Goal: Information Seeking & Learning: Check status

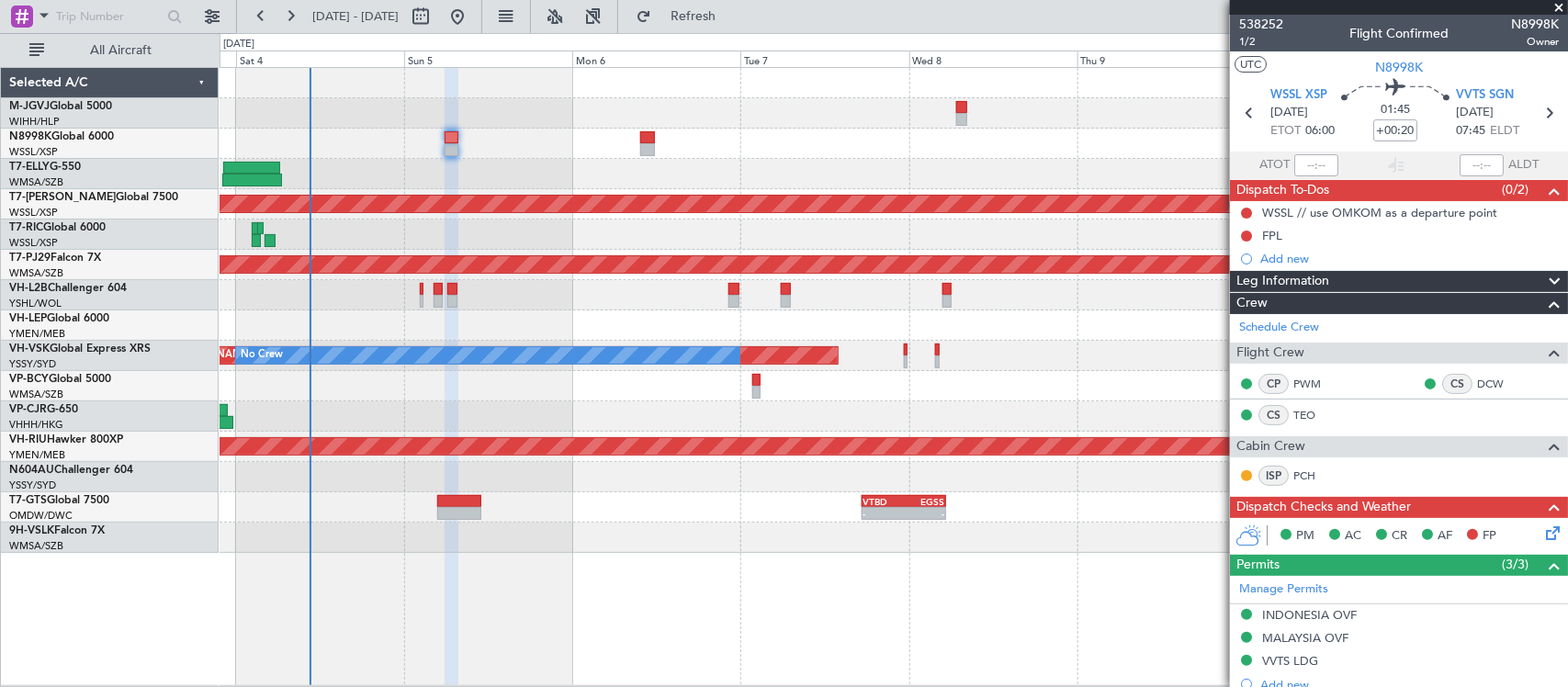
scroll to position [627, 0]
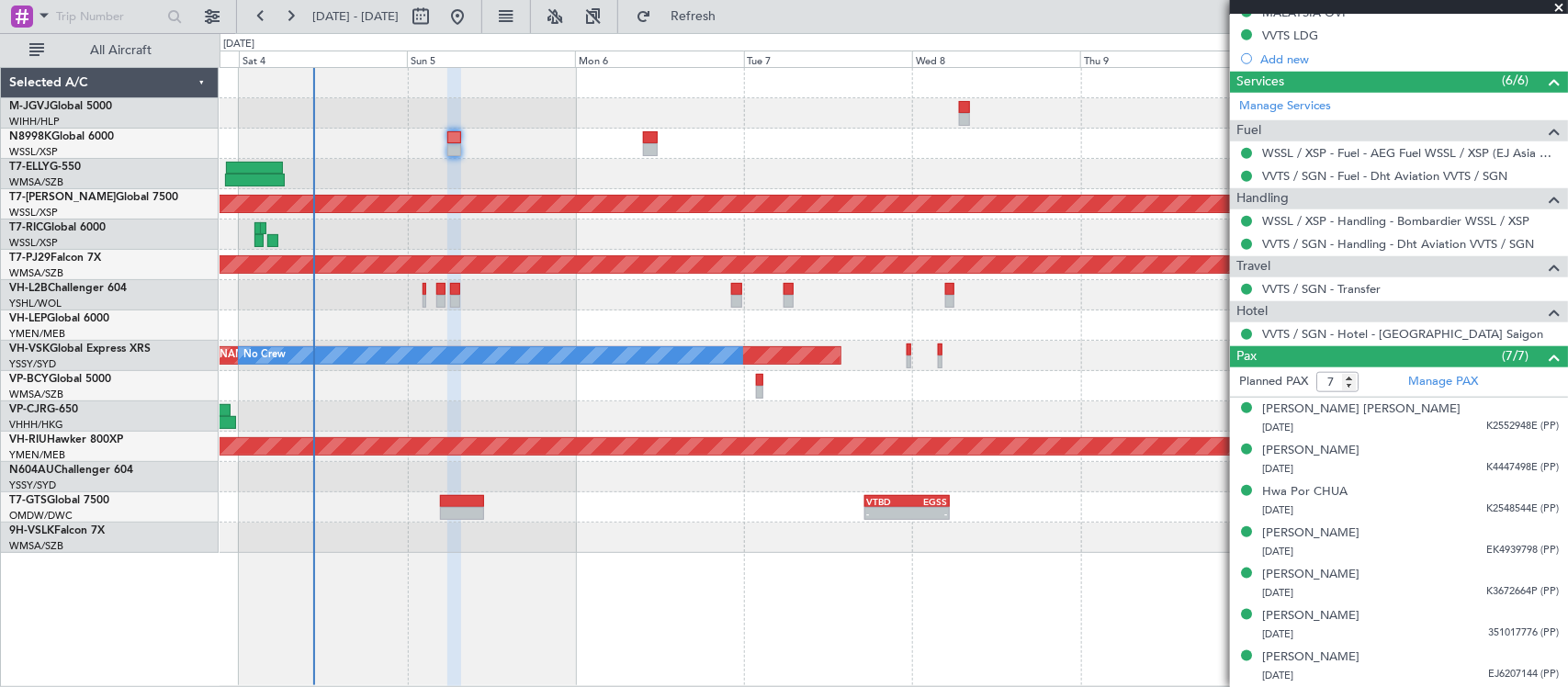
click at [649, 292] on div at bounding box center [893, 295] width 1347 height 30
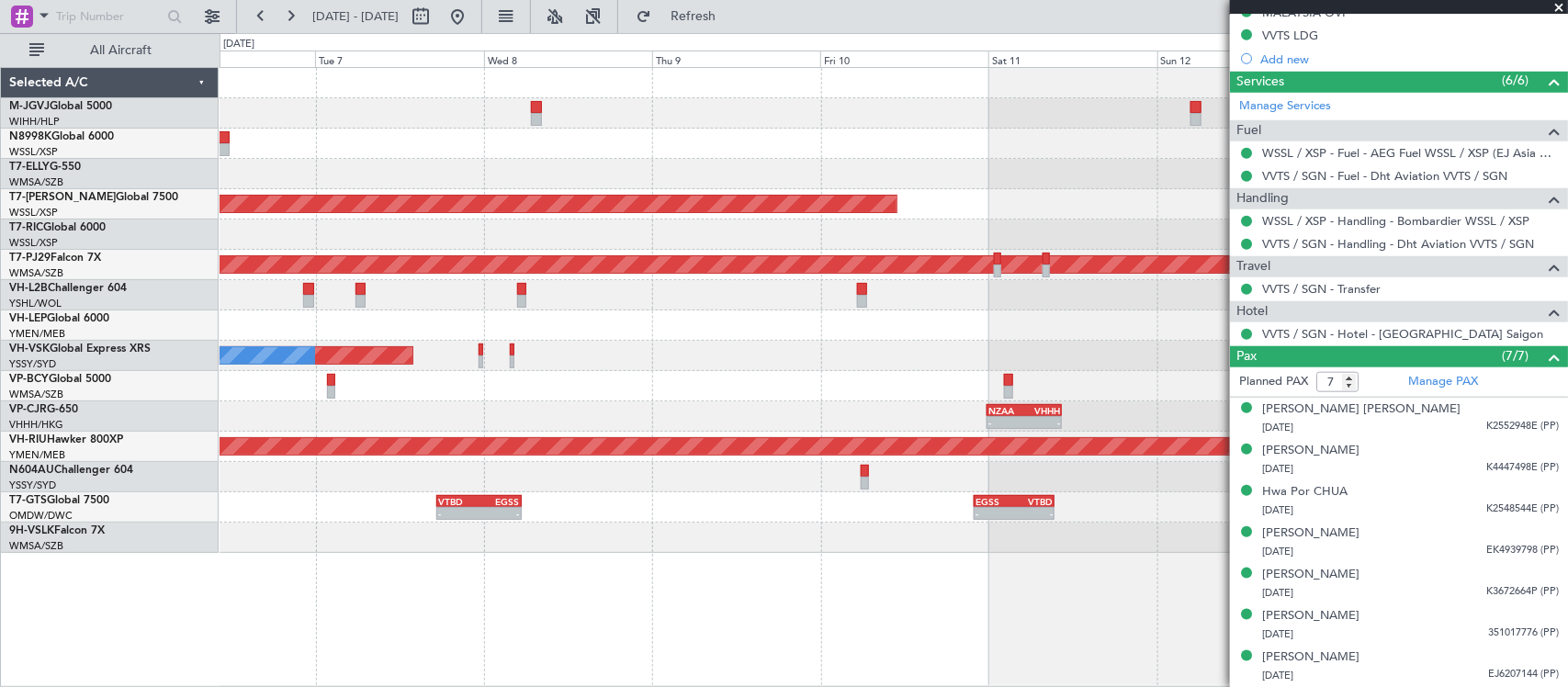
click at [433, 315] on div "Planned Maint [GEOGRAPHIC_DATA] (Seletar) Planned Maint [GEOGRAPHIC_DATA] (Sult…" at bounding box center [893, 310] width 1347 height 485
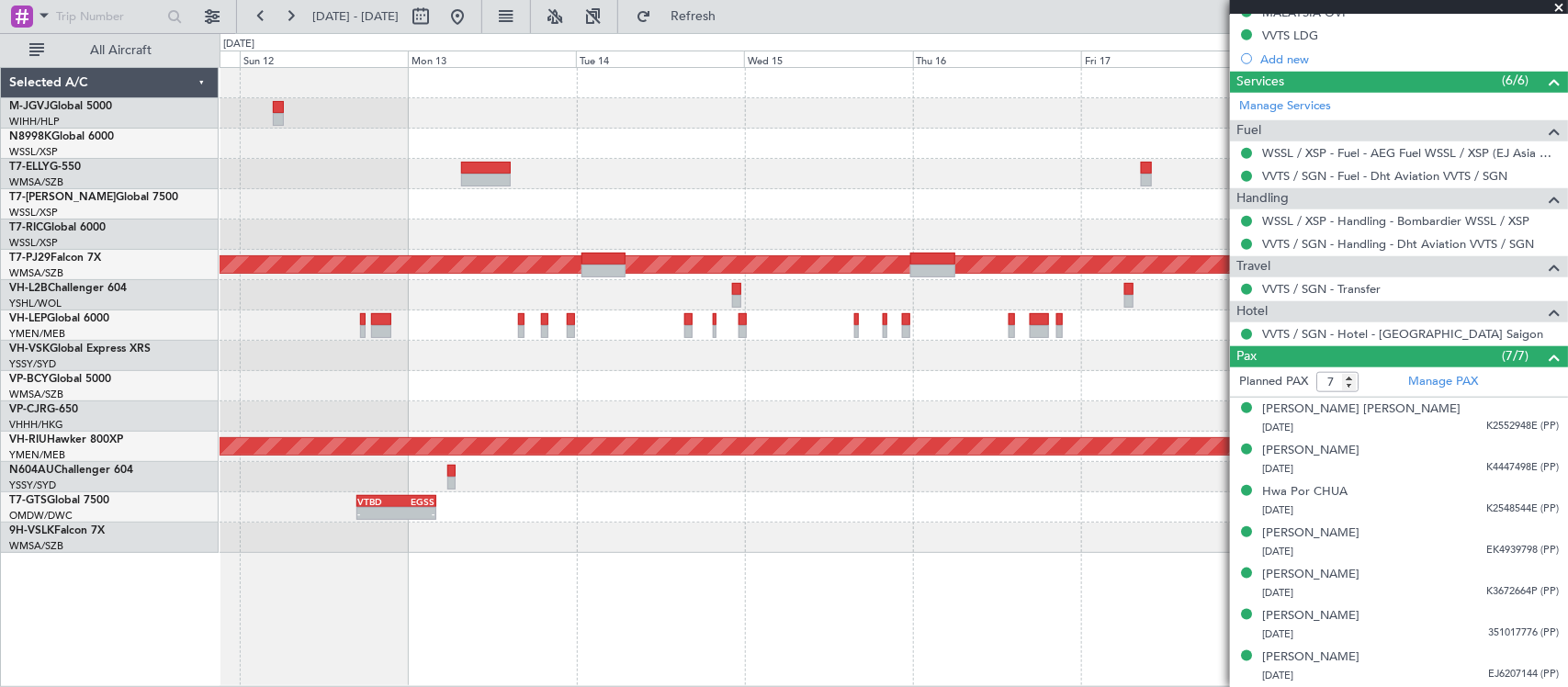
click at [271, 364] on div at bounding box center [893, 356] width 1347 height 30
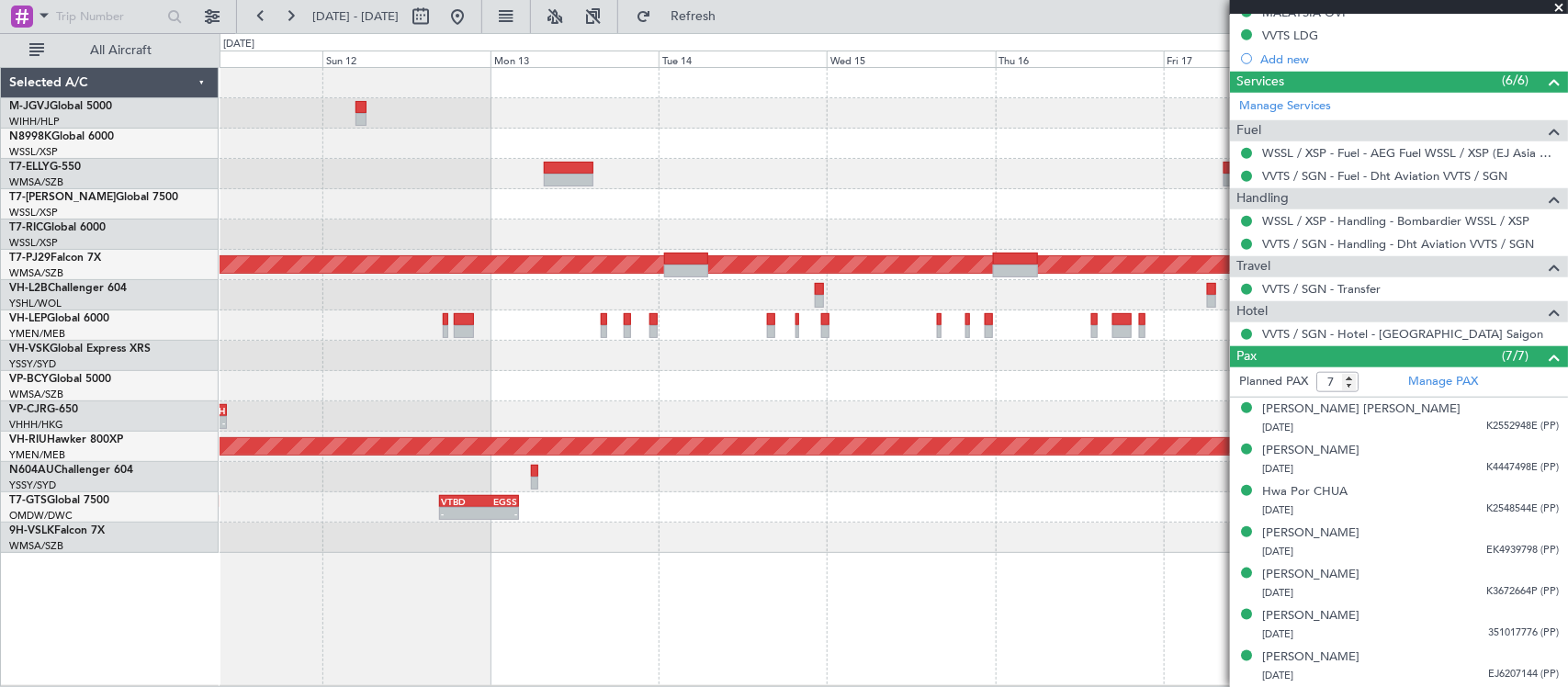
click at [871, 384] on div at bounding box center [893, 386] width 1347 height 30
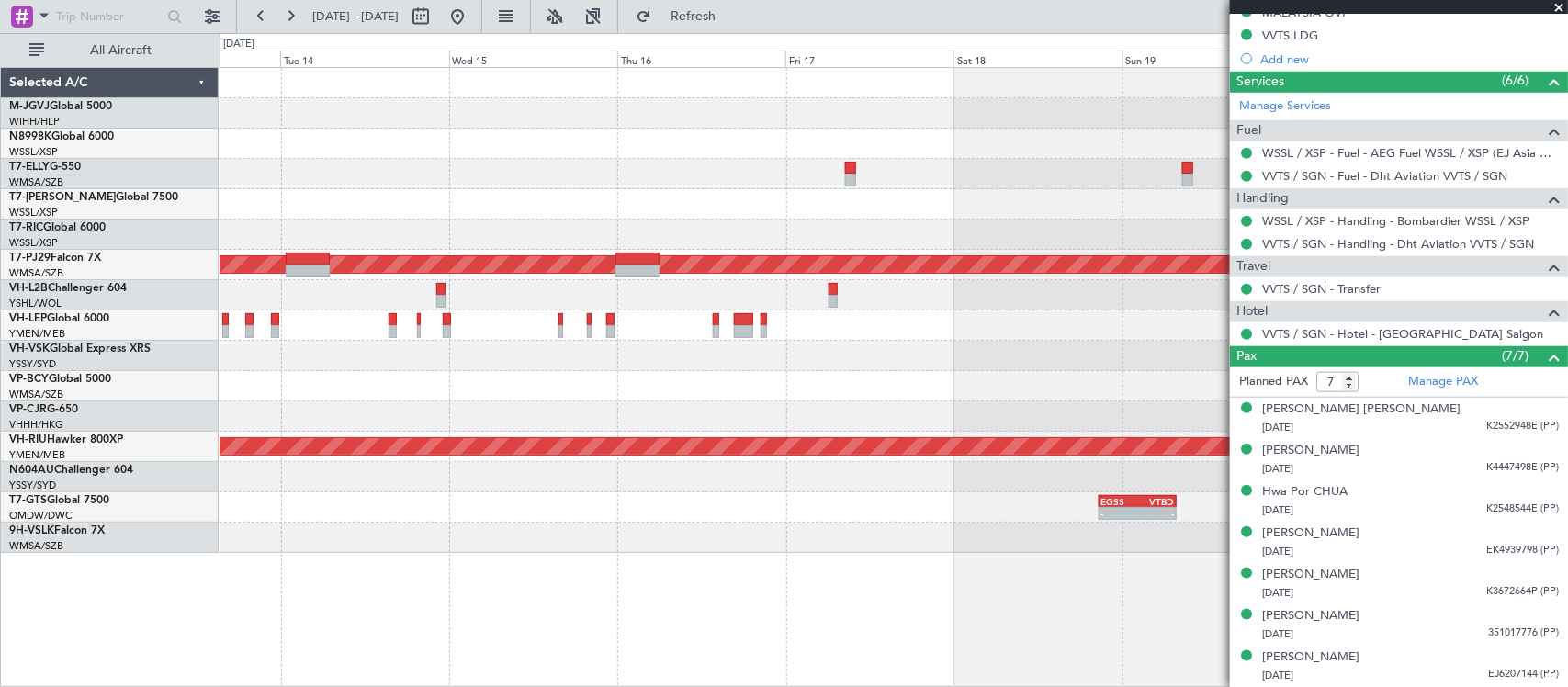
click at [534, 386] on div at bounding box center [893, 386] width 1347 height 30
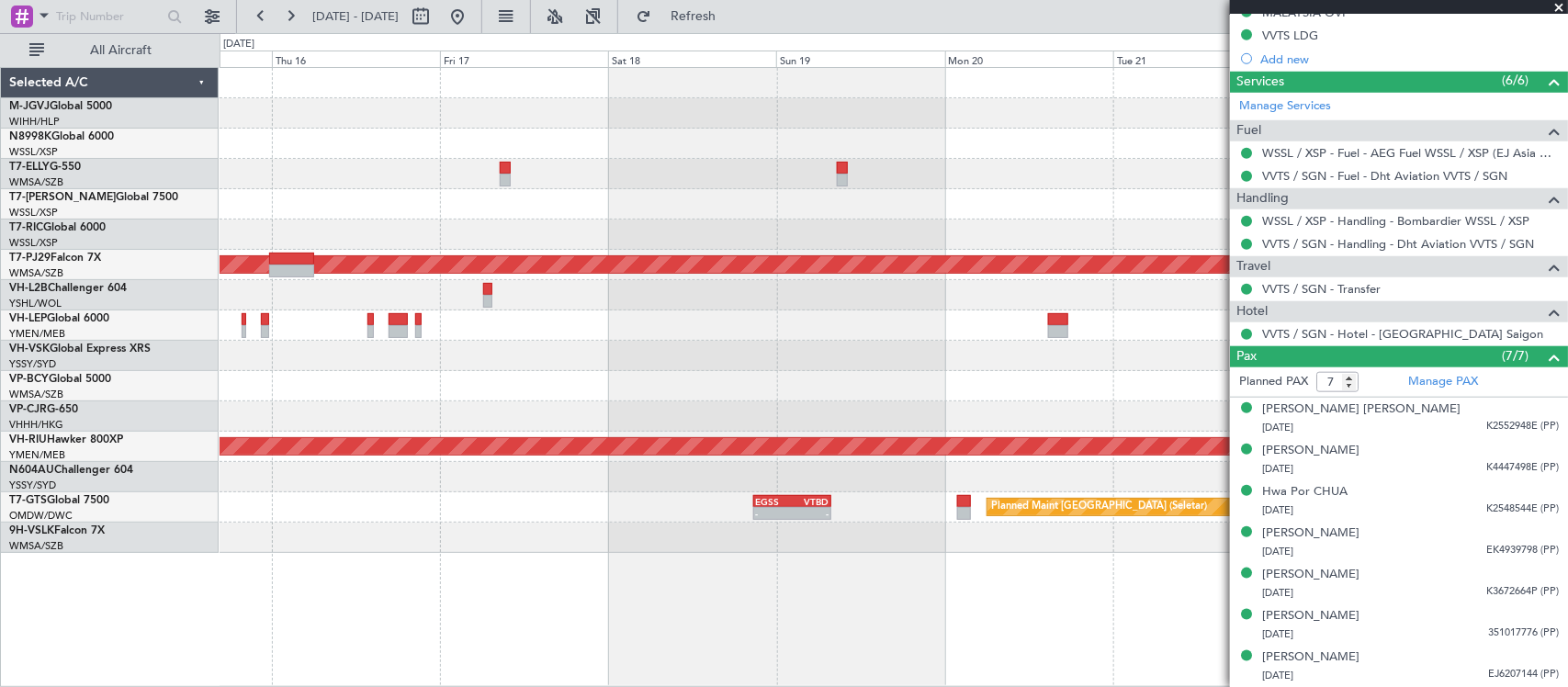
click at [450, 364] on div at bounding box center [893, 356] width 1347 height 30
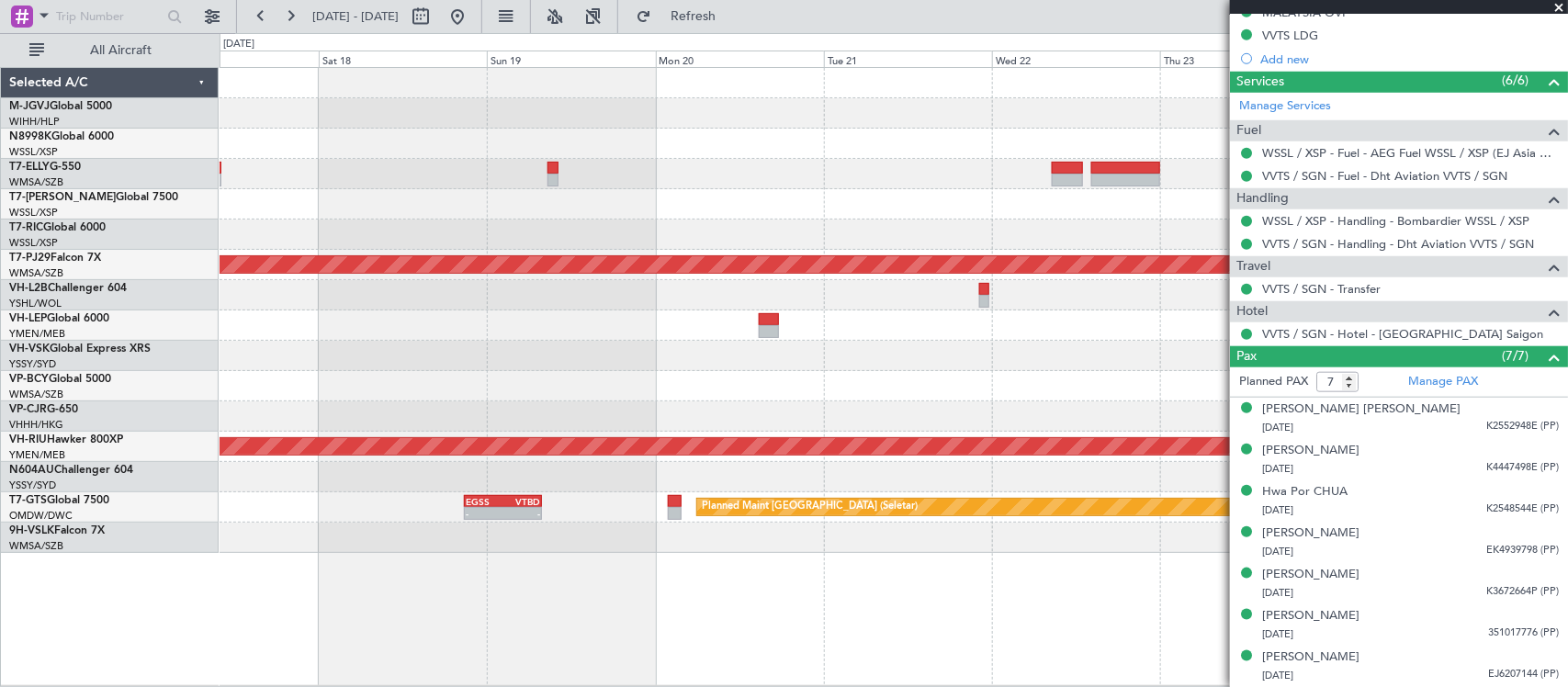
click at [595, 359] on div at bounding box center [893, 356] width 1347 height 30
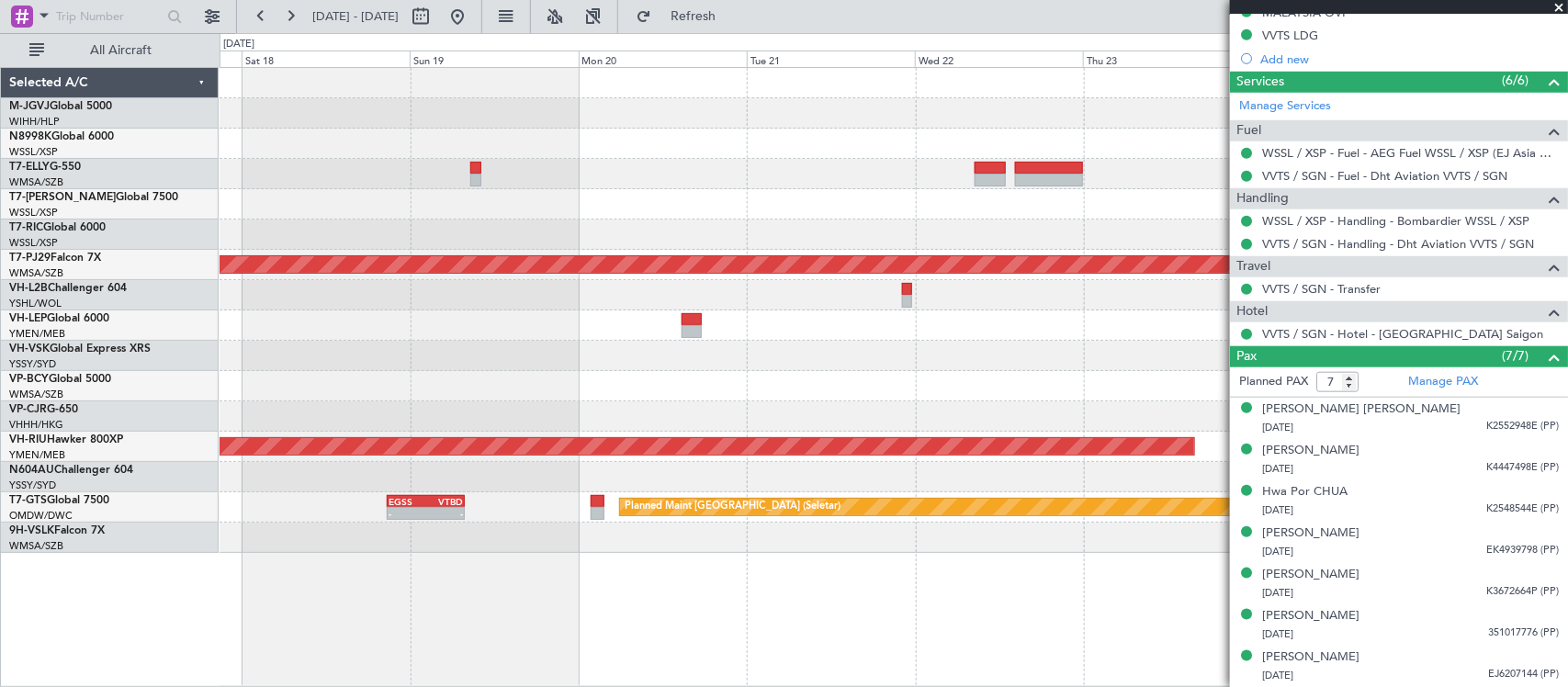
click at [861, 337] on div at bounding box center [893, 325] width 1347 height 30
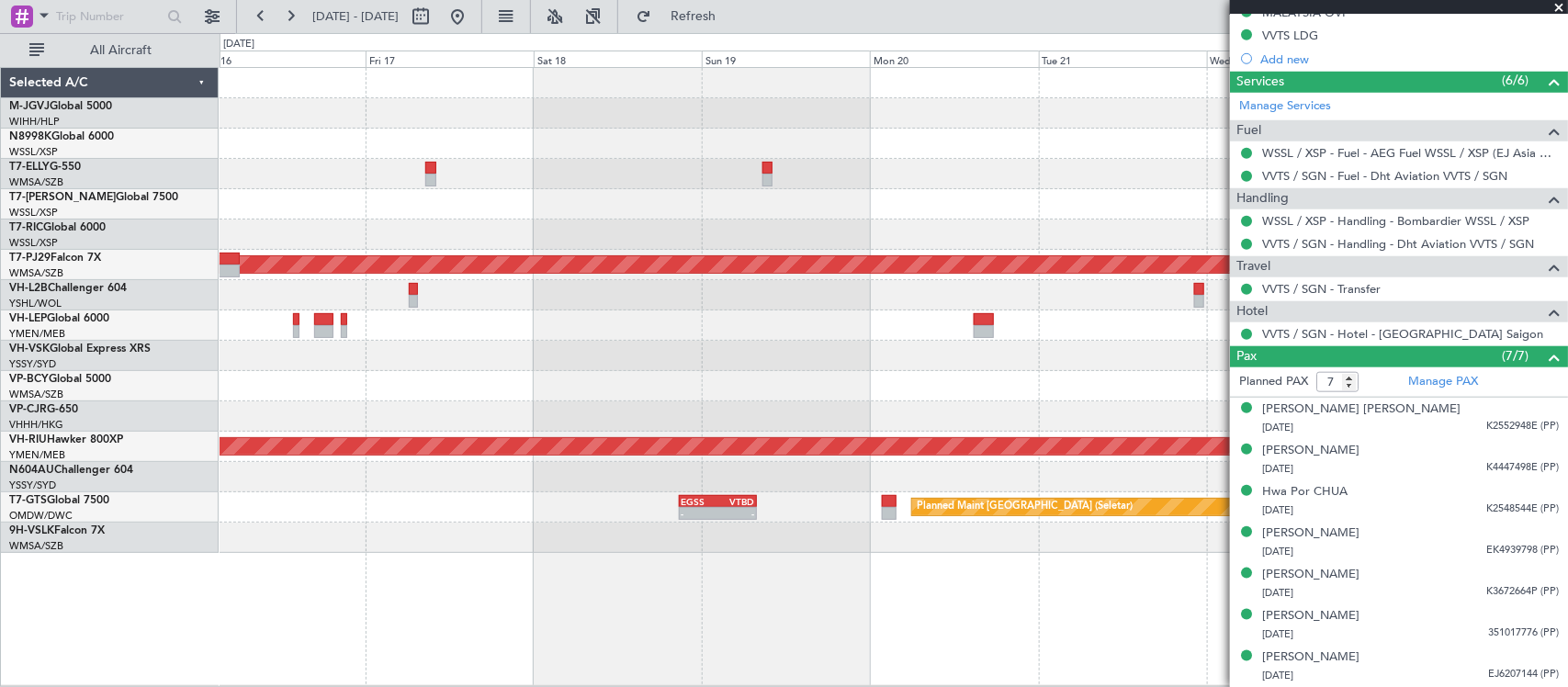
click at [926, 349] on div at bounding box center [893, 356] width 1347 height 30
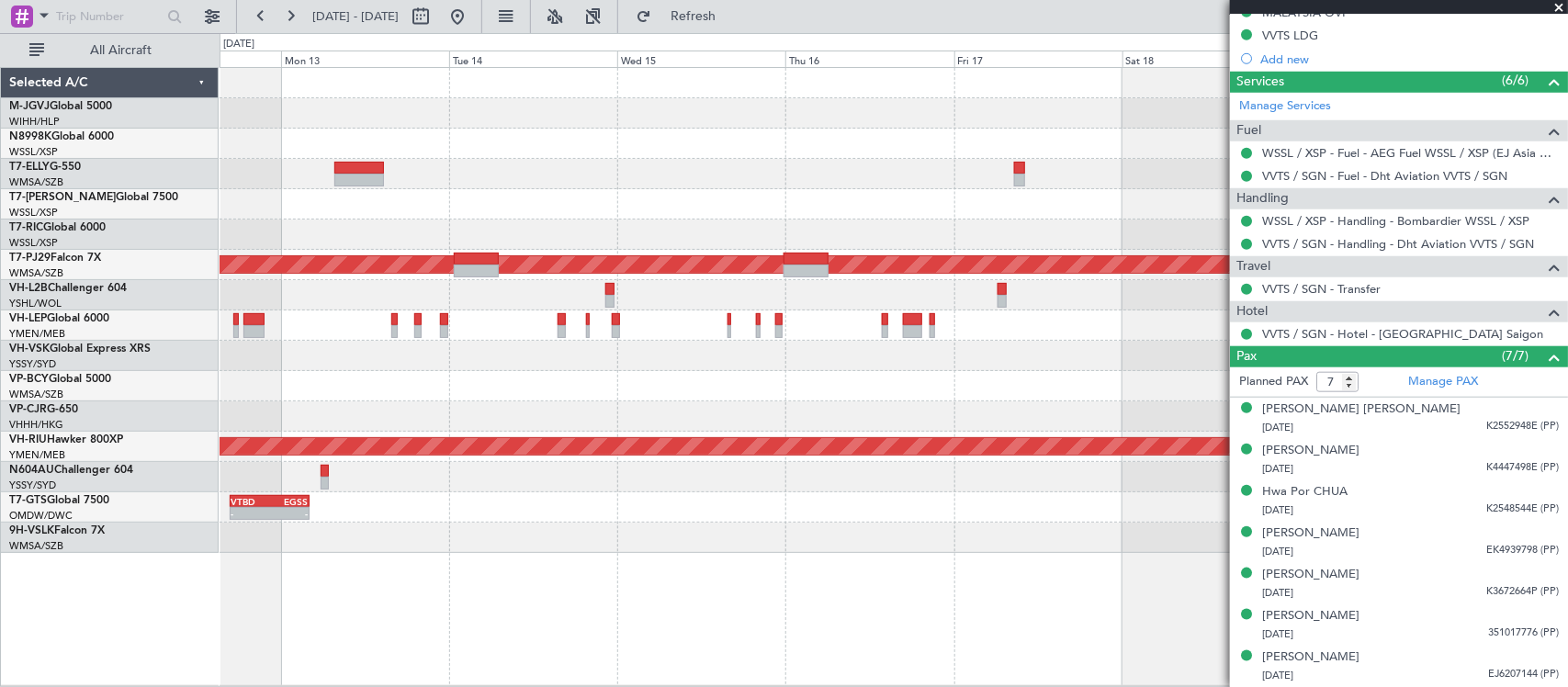
click at [934, 359] on div "Planned Maint [GEOGRAPHIC_DATA] (Sultan [PERSON_NAME] [PERSON_NAME] - Subang) -…" at bounding box center [893, 310] width 1347 height 485
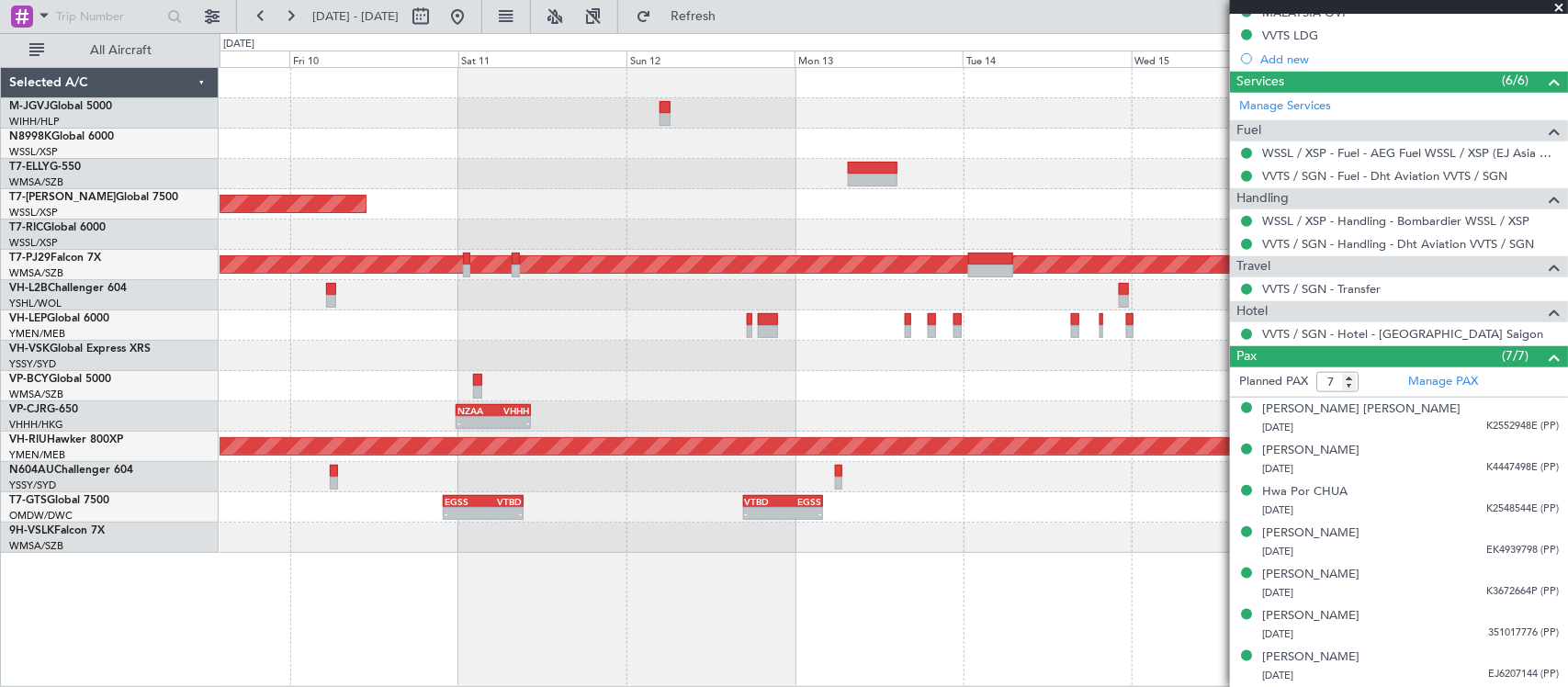
click at [916, 359] on div at bounding box center [893, 356] width 1347 height 30
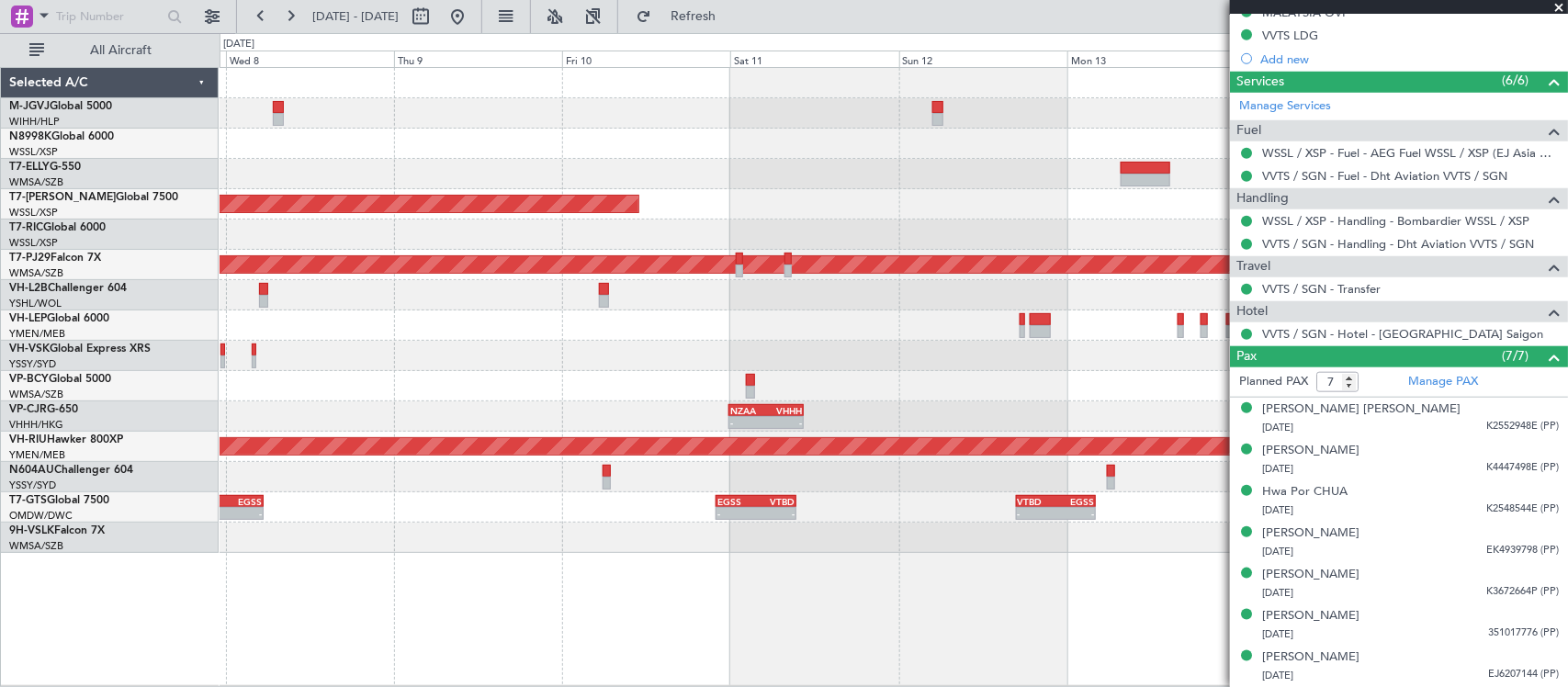
click at [907, 361] on div "Planned Maint Sydney ([PERSON_NAME] Intl) No Crew" at bounding box center [893, 356] width 1347 height 30
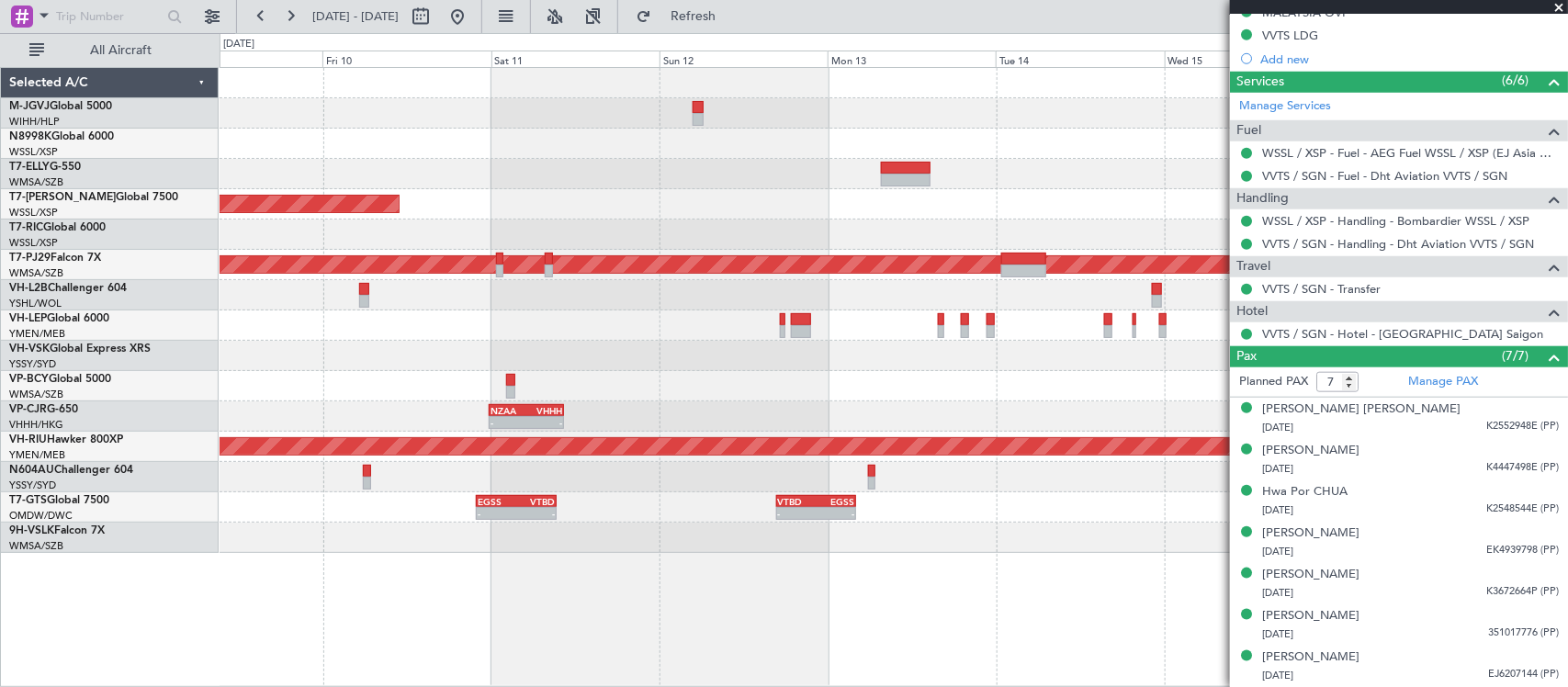
click at [494, 377] on div "Planned Maint [GEOGRAPHIC_DATA] (Seletar) Planned Maint [GEOGRAPHIC_DATA] (Sult…" at bounding box center [893, 310] width 1347 height 485
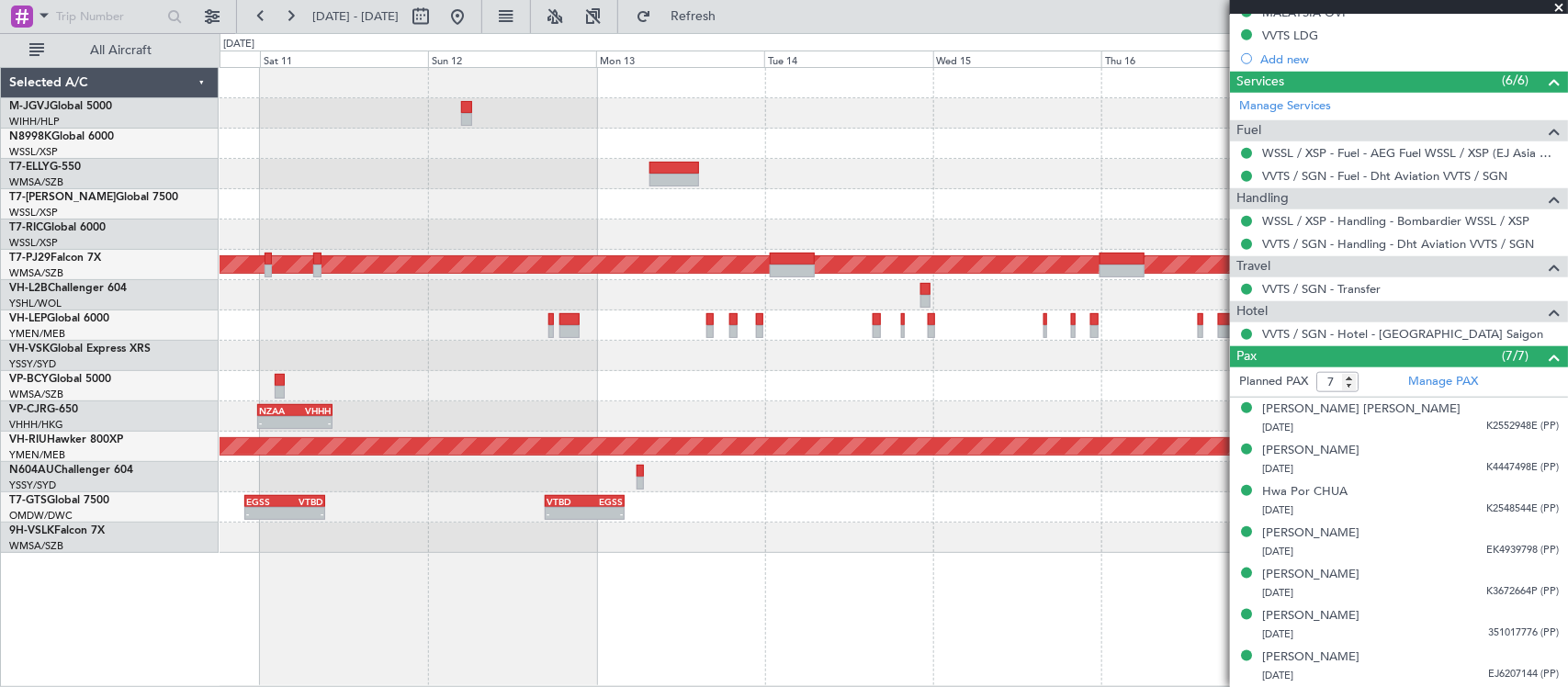
click at [659, 377] on div at bounding box center [893, 386] width 1347 height 30
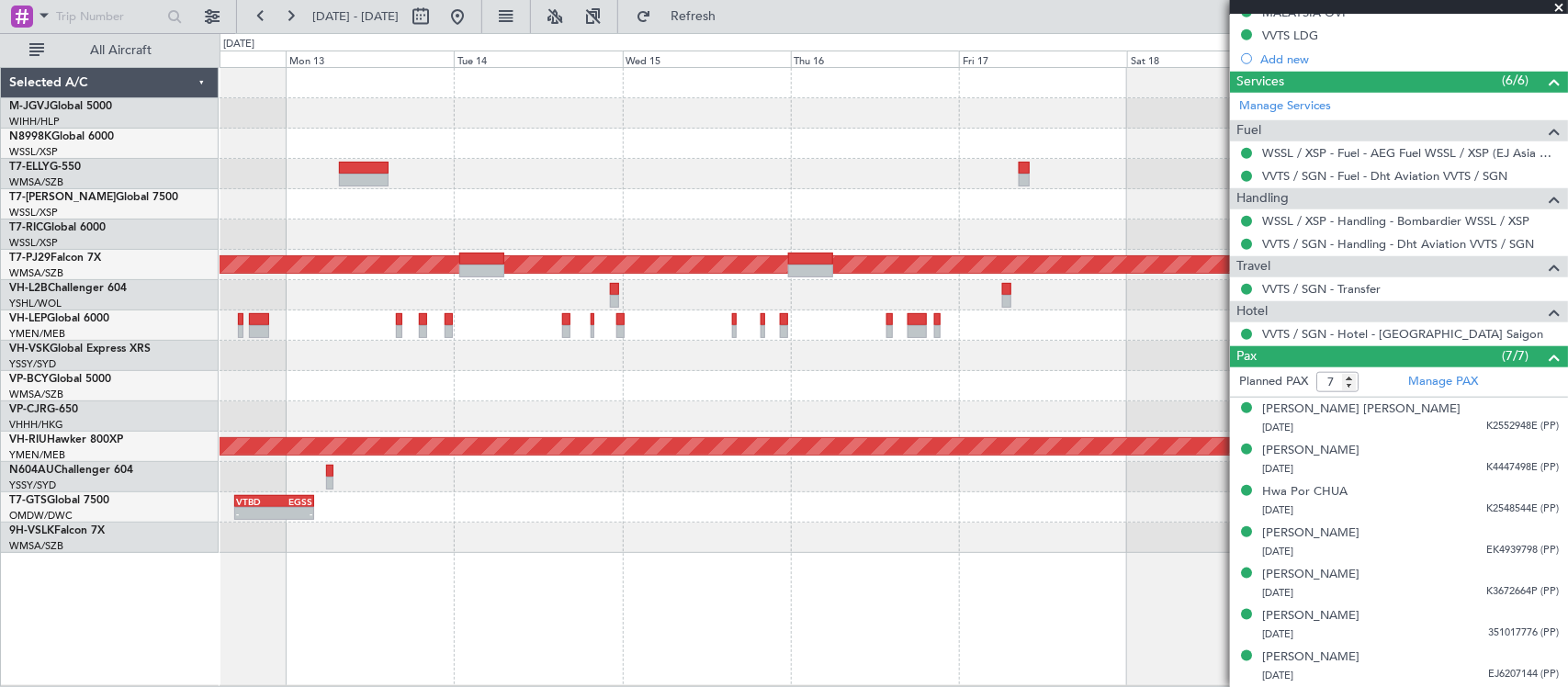
click at [618, 375] on div at bounding box center [893, 386] width 1347 height 30
click at [792, 392] on div at bounding box center [893, 386] width 1347 height 30
click at [1015, 387] on div "Planned Maint [GEOGRAPHIC_DATA] (Sultan [PERSON_NAME] [PERSON_NAME] - Subang) -…" at bounding box center [893, 310] width 1347 height 485
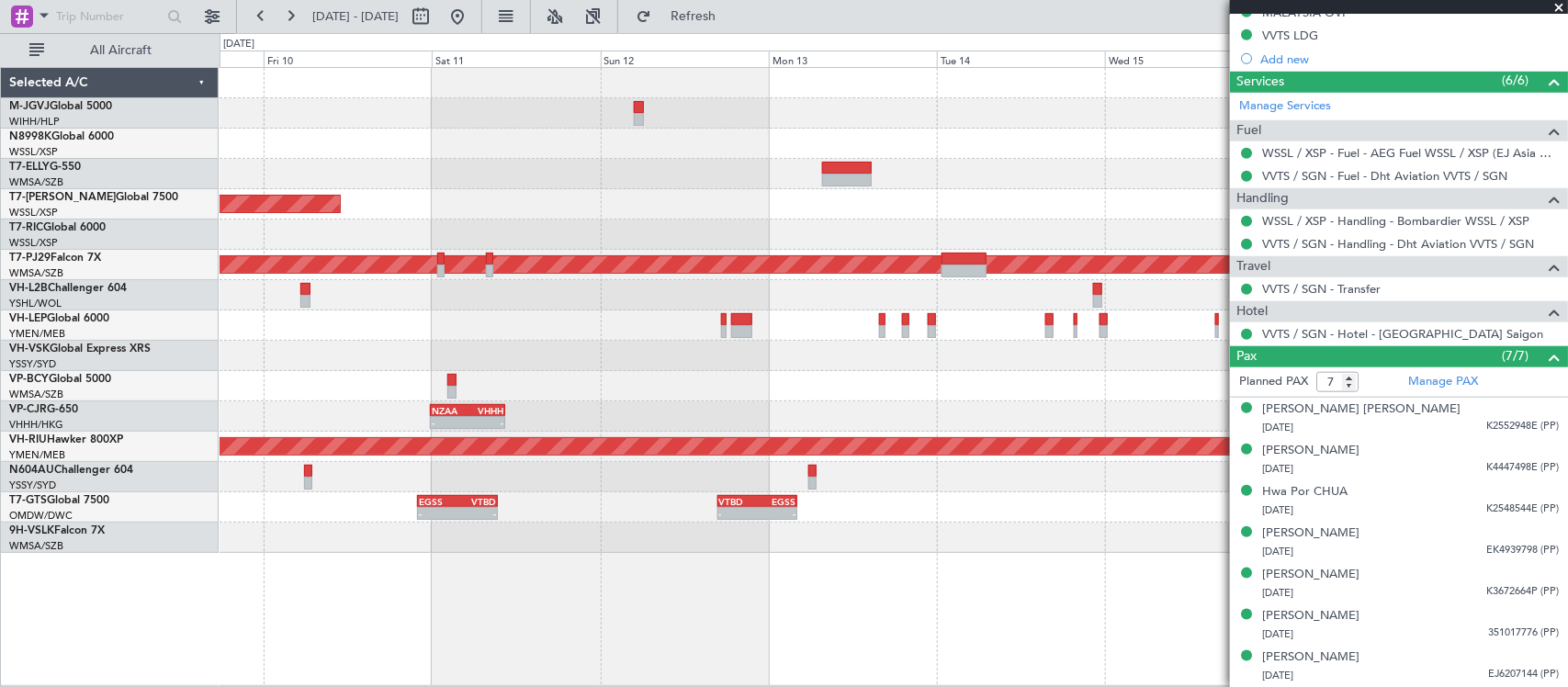
click at [1084, 295] on div "Planned Maint [GEOGRAPHIC_DATA] (Seletar) Planned Maint [GEOGRAPHIC_DATA] (Sult…" at bounding box center [893, 310] width 1347 height 485
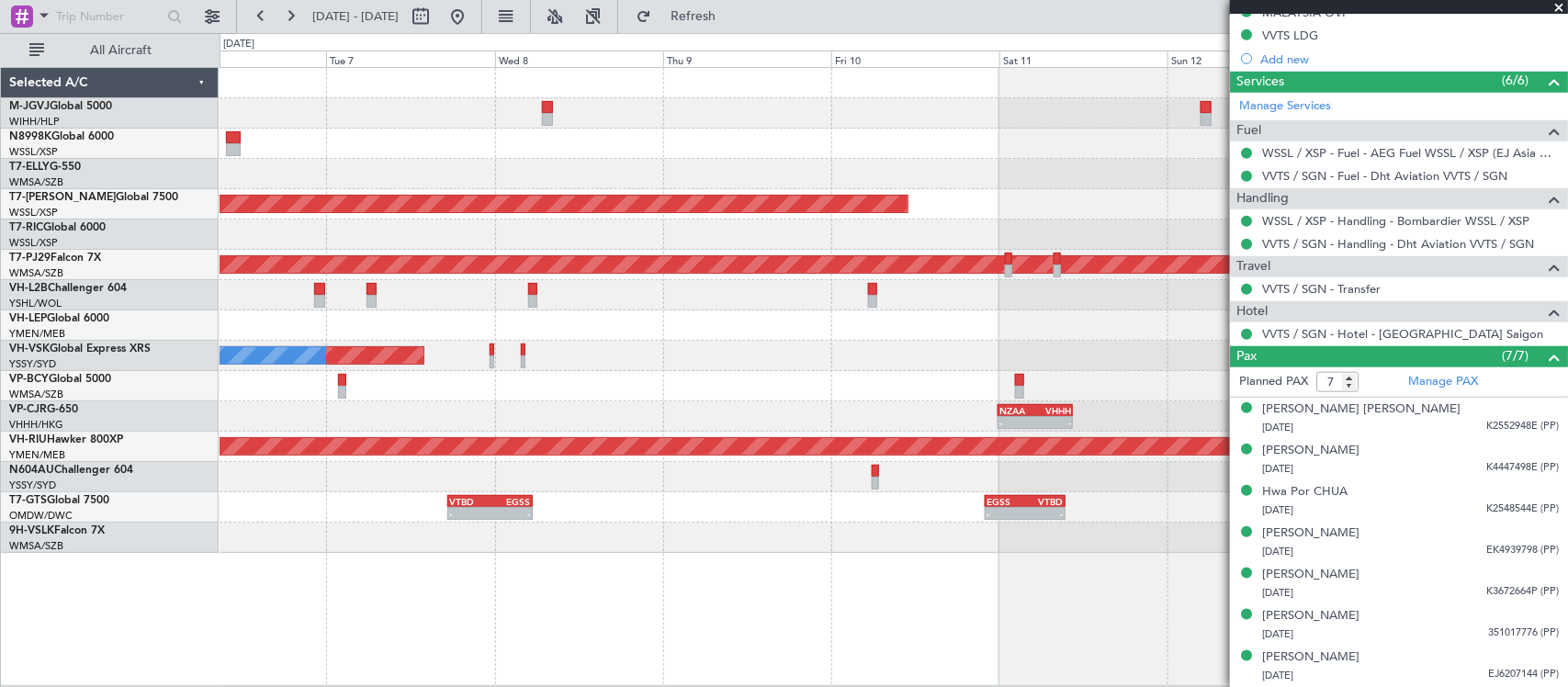
click at [1075, 322] on div at bounding box center [893, 325] width 1347 height 30
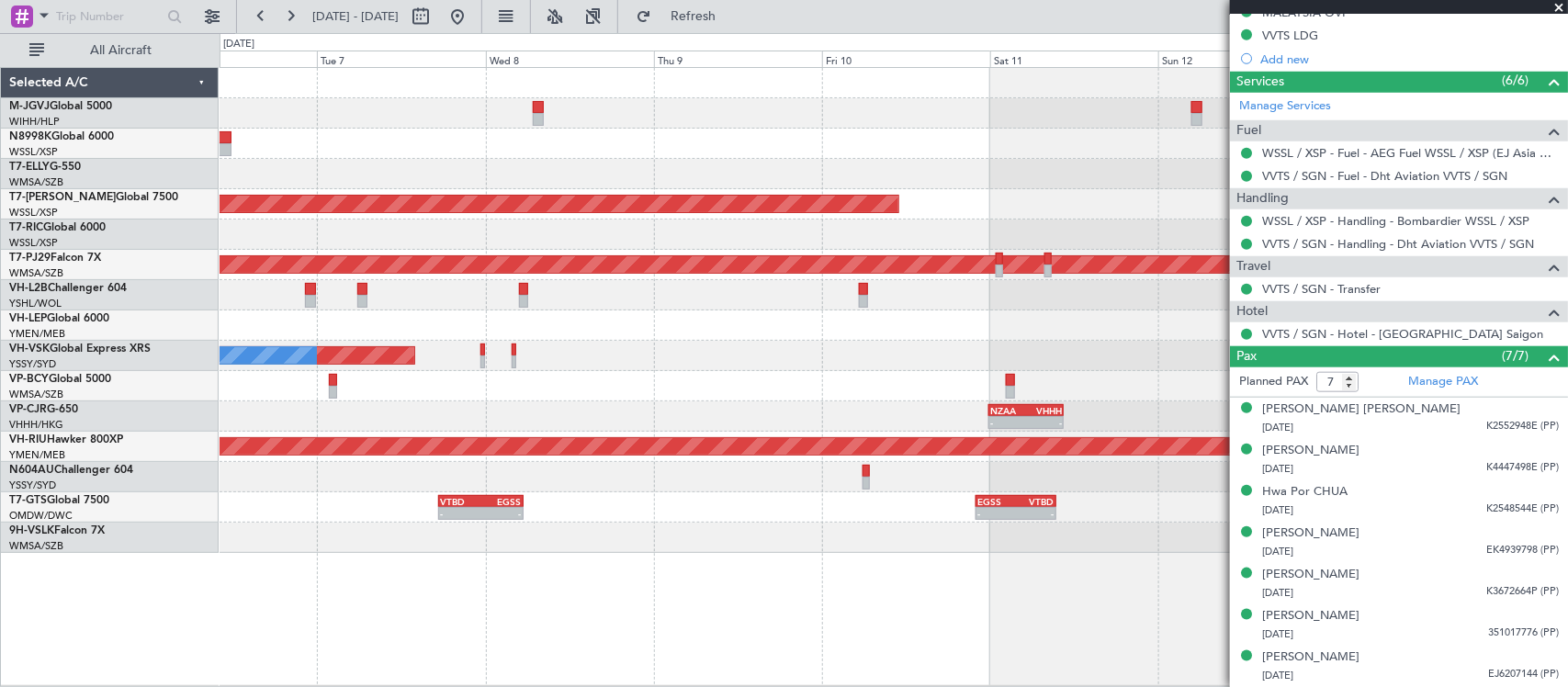
click at [466, 342] on div "Planned Maint [GEOGRAPHIC_DATA] (Seletar) Planned Maint [GEOGRAPHIC_DATA] (Sult…" at bounding box center [893, 310] width 1347 height 485
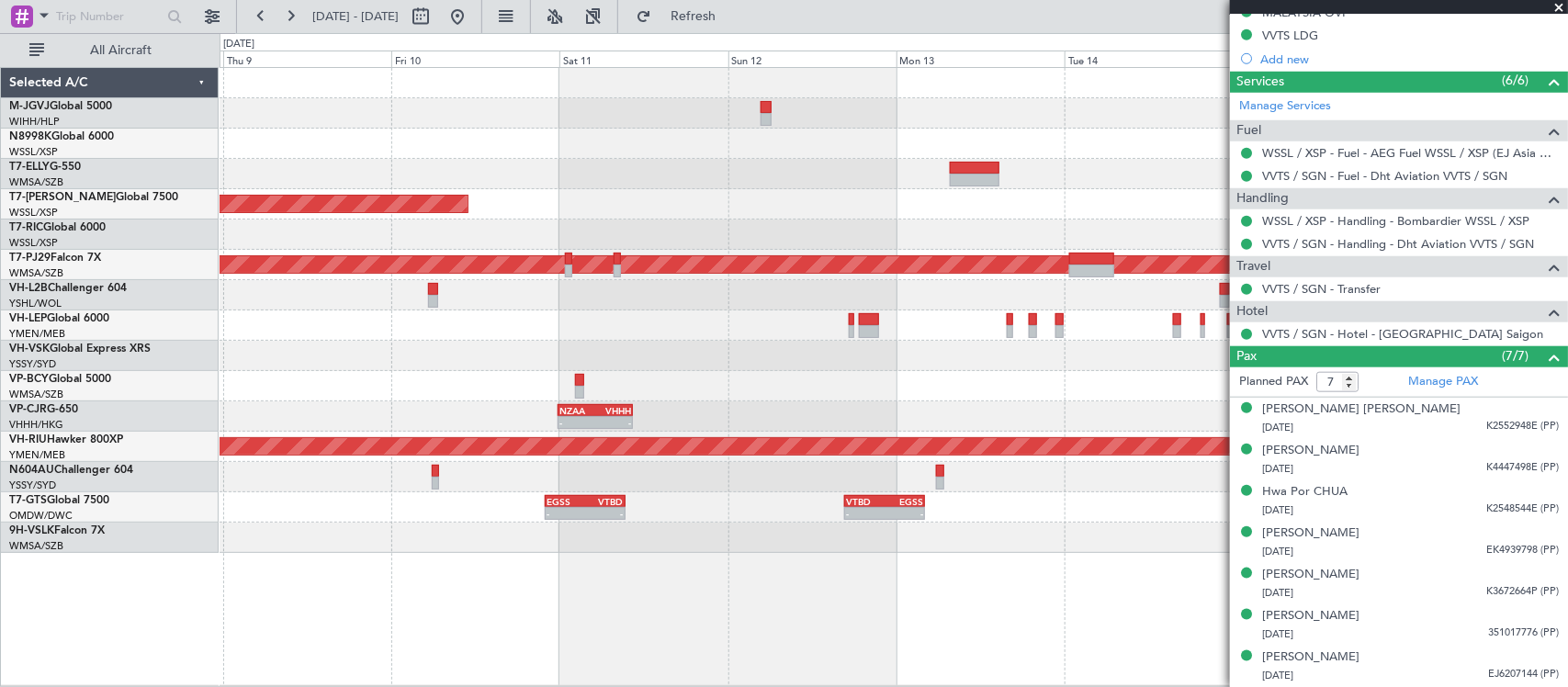
click at [712, 333] on div at bounding box center [893, 325] width 1347 height 30
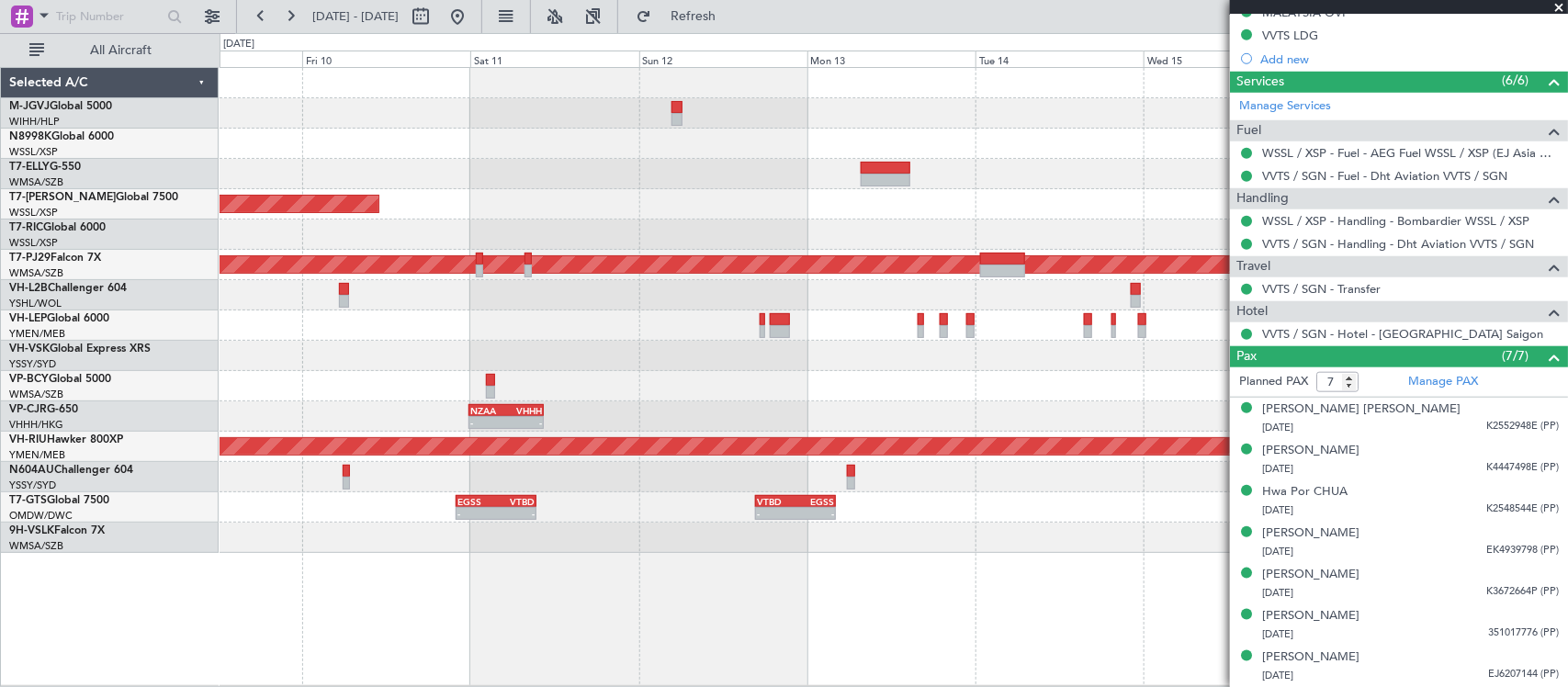
click at [847, 365] on div "Planned Maint Sydney ([PERSON_NAME] Intl)" at bounding box center [893, 356] width 1347 height 30
click at [1056, 381] on div at bounding box center [893, 386] width 1347 height 30
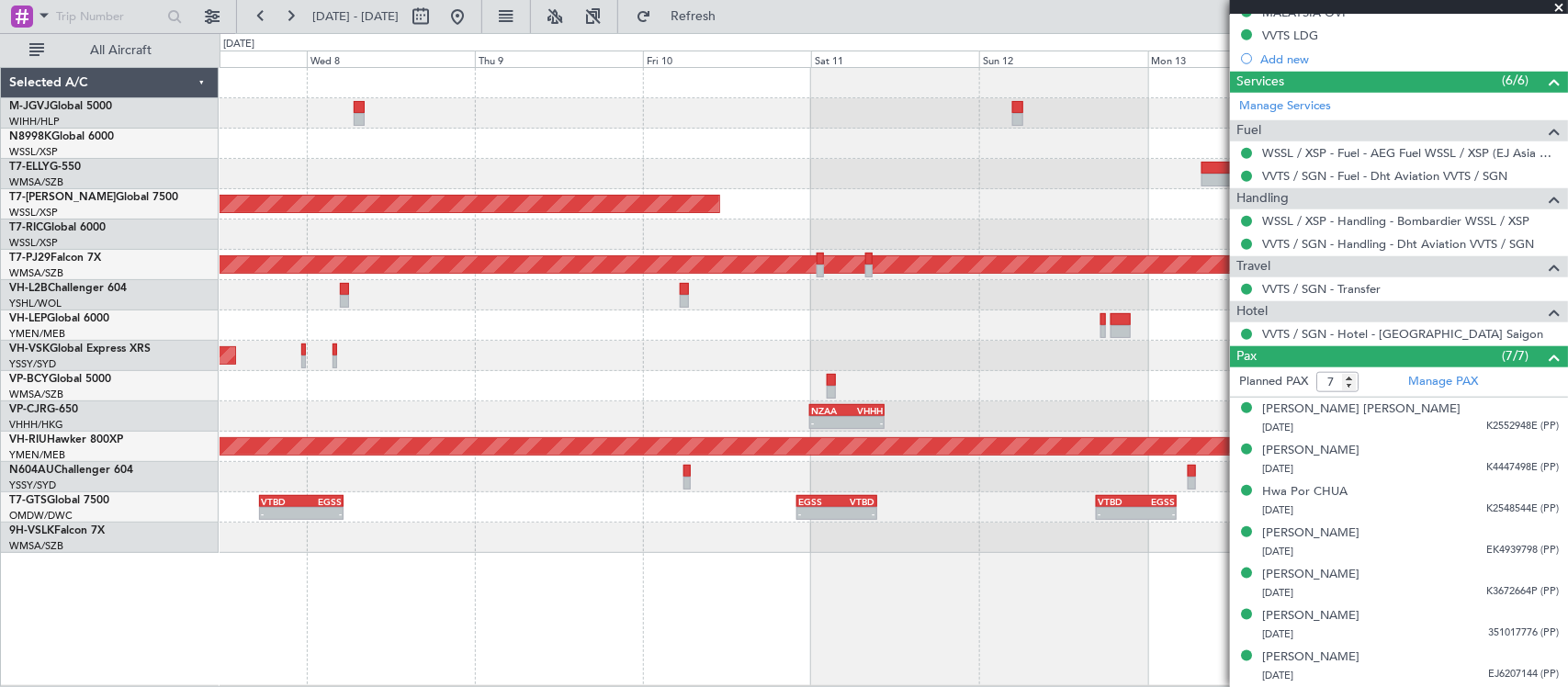
click at [886, 379] on div at bounding box center [893, 386] width 1347 height 30
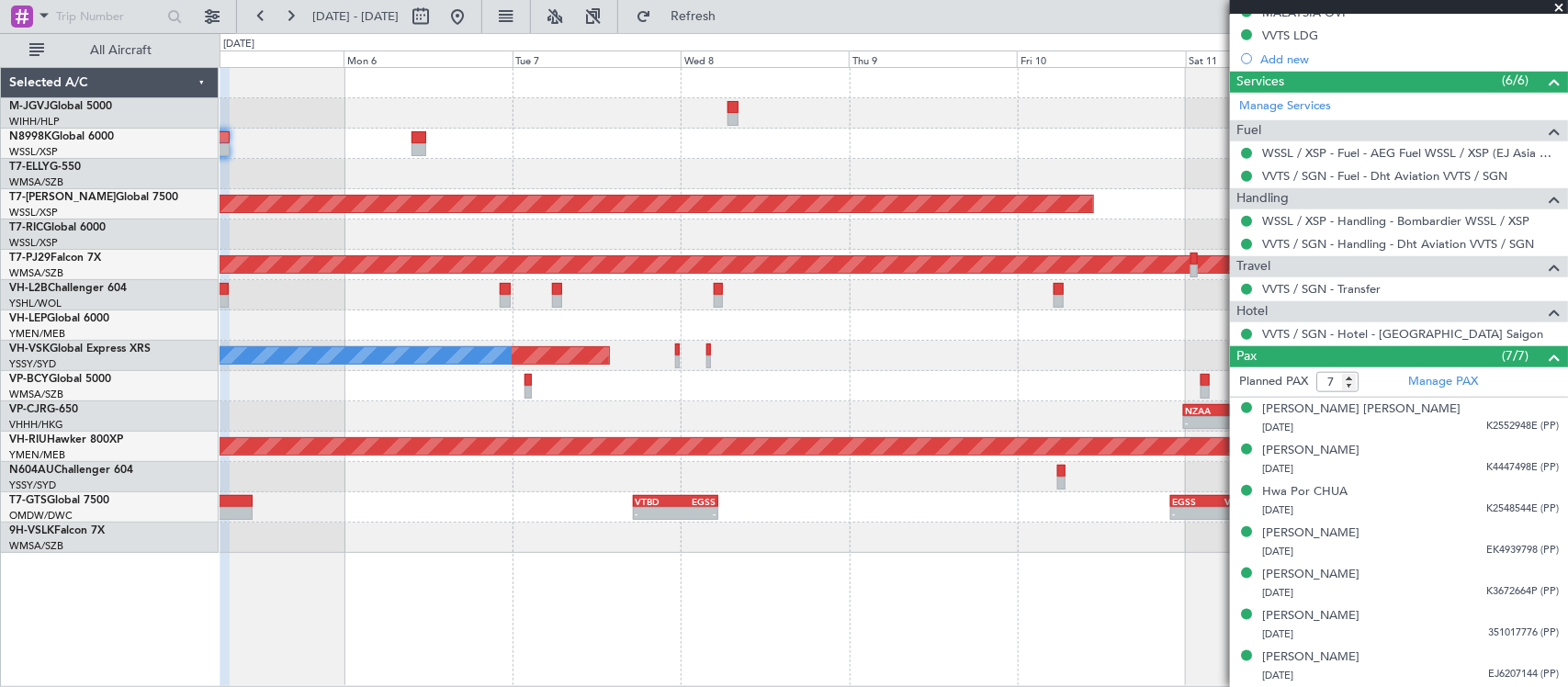
click at [960, 381] on div at bounding box center [893, 386] width 1347 height 30
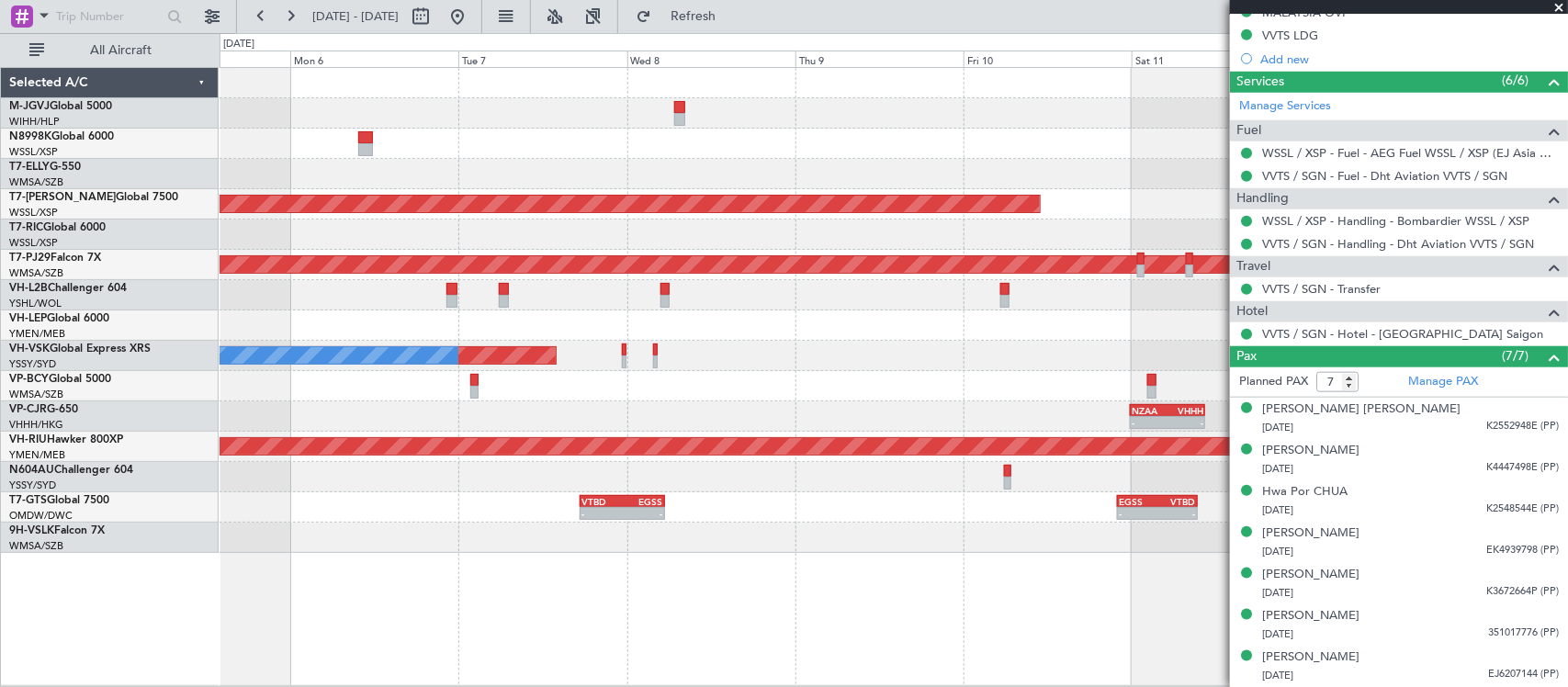
click at [553, 406] on div "- - NZAA 23:50 Z VHHH 10:30 Z" at bounding box center [893, 416] width 1347 height 30
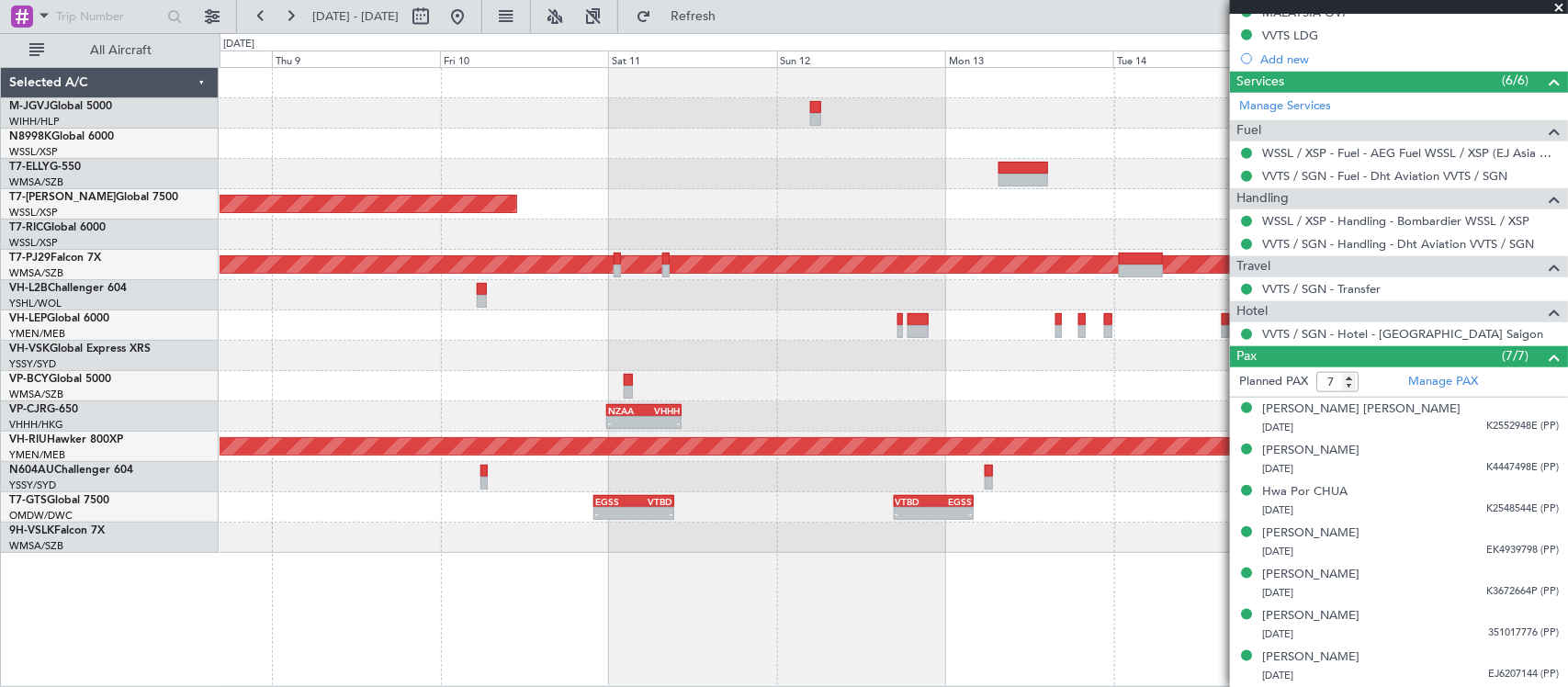
click at [548, 410] on div "Planned Maint [GEOGRAPHIC_DATA] (Seletar) Planned Maint [GEOGRAPHIC_DATA] (Sult…" at bounding box center [893, 310] width 1347 height 485
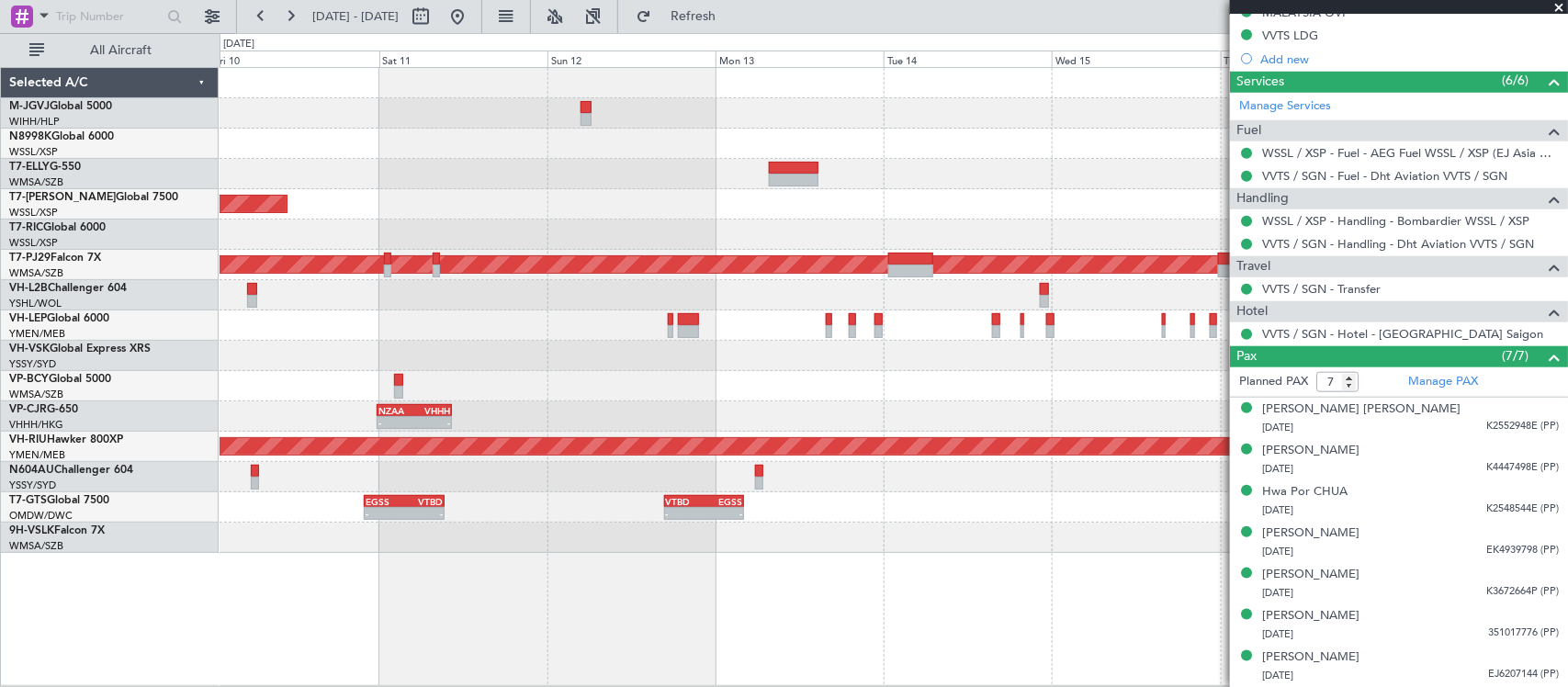
click at [709, 395] on div at bounding box center [893, 386] width 1347 height 30
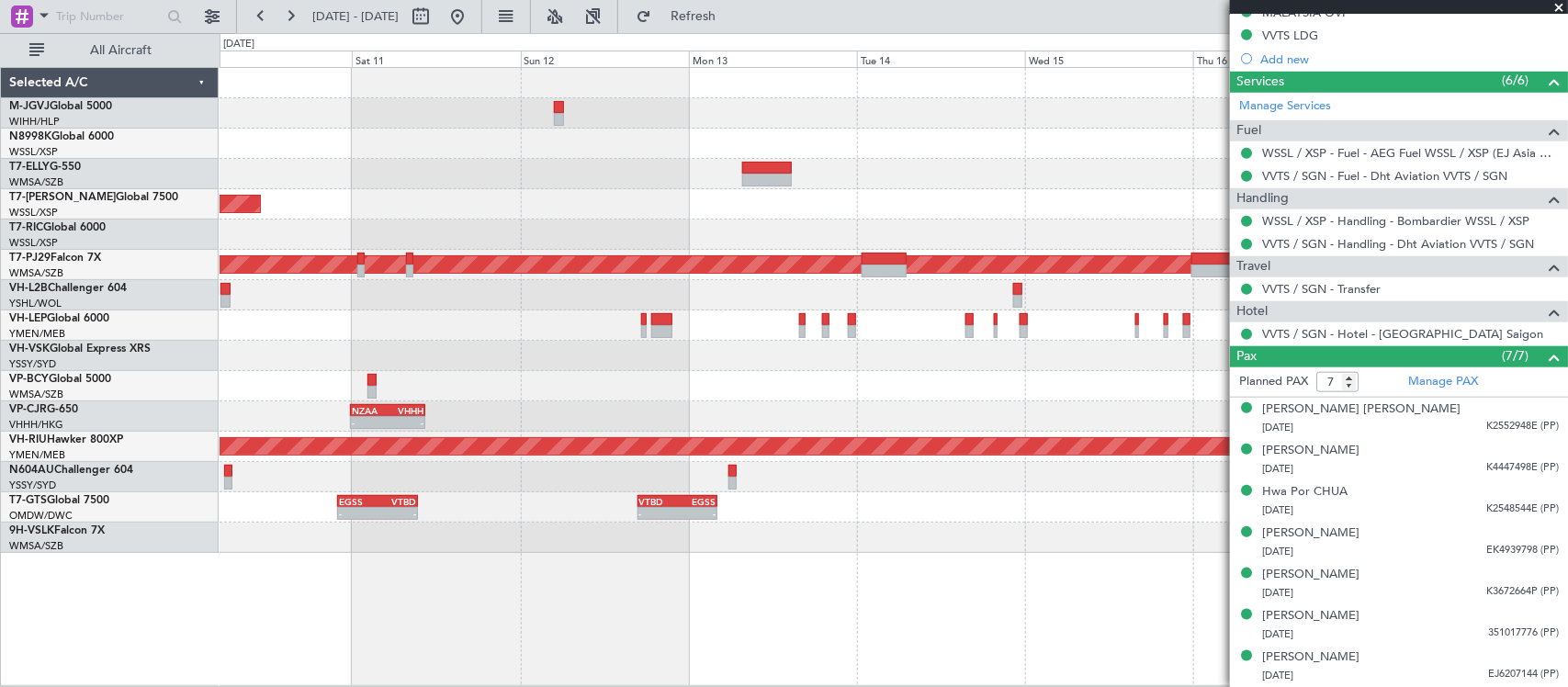
click at [835, 122] on div "Planned Maint [GEOGRAPHIC_DATA] (Seletar) Planned Maint [GEOGRAPHIC_DATA] (Sult…" at bounding box center [893, 310] width 1347 height 485
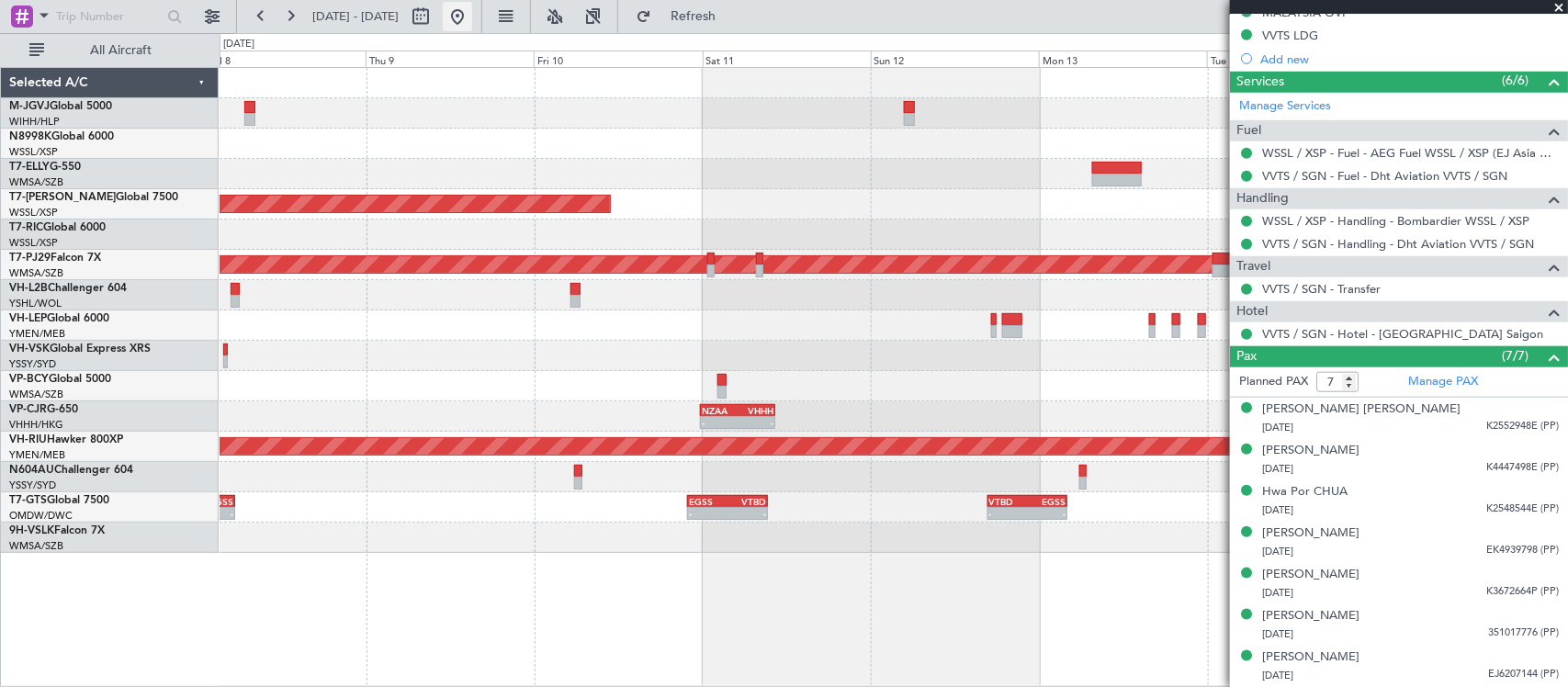
click at [472, 15] on button at bounding box center [457, 16] width 29 height 29
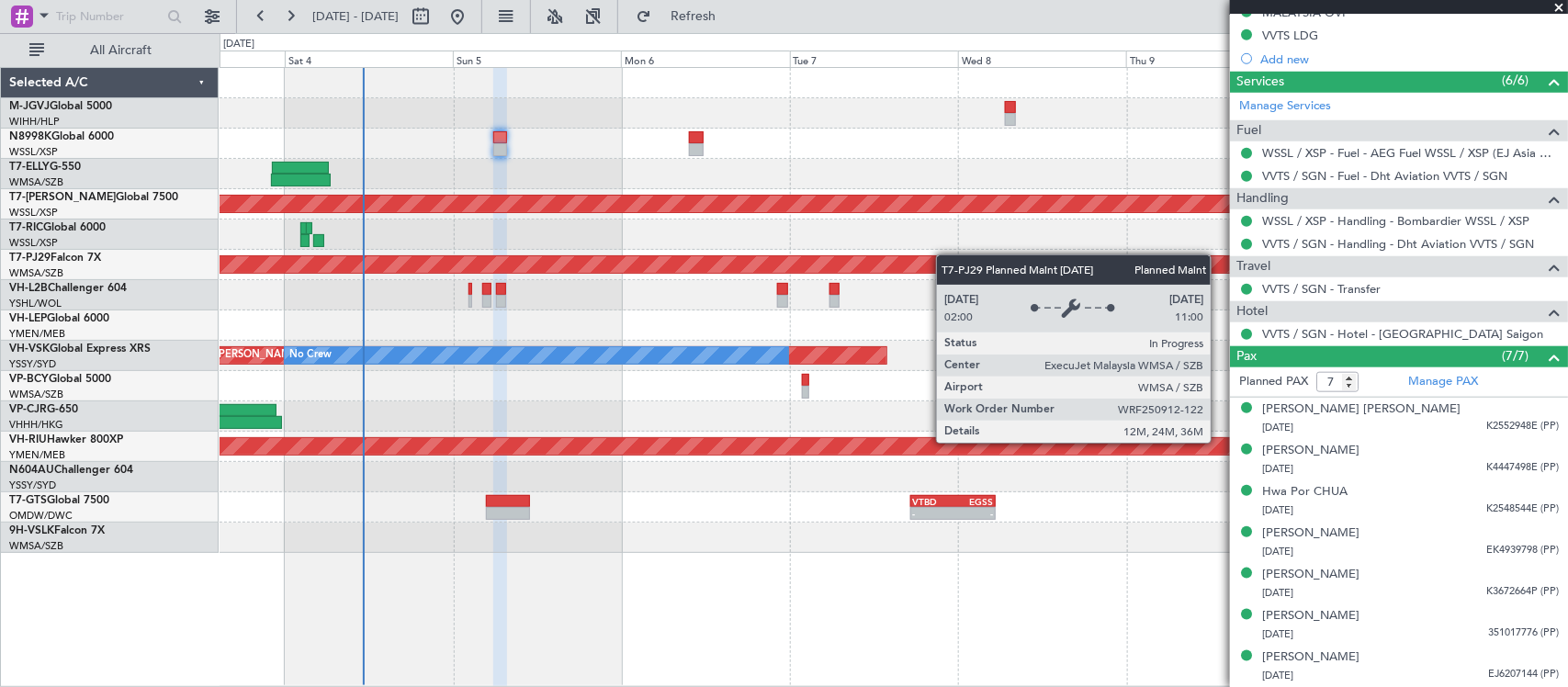
click at [548, 266] on div "Planned Maint [GEOGRAPHIC_DATA] (Seletar) Planned Maint [GEOGRAPHIC_DATA] (Sult…" at bounding box center [893, 310] width 1347 height 485
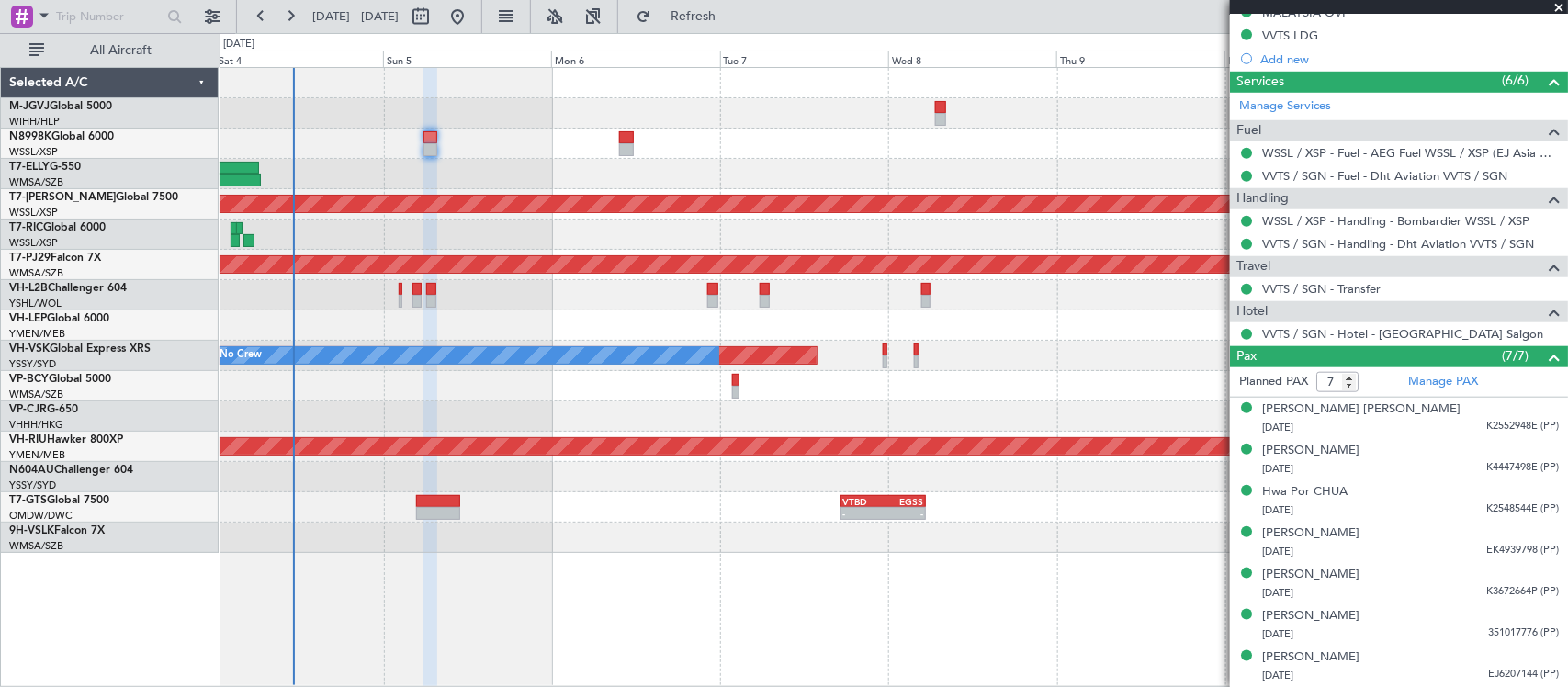
click at [565, 231] on div at bounding box center [893, 235] width 1347 height 30
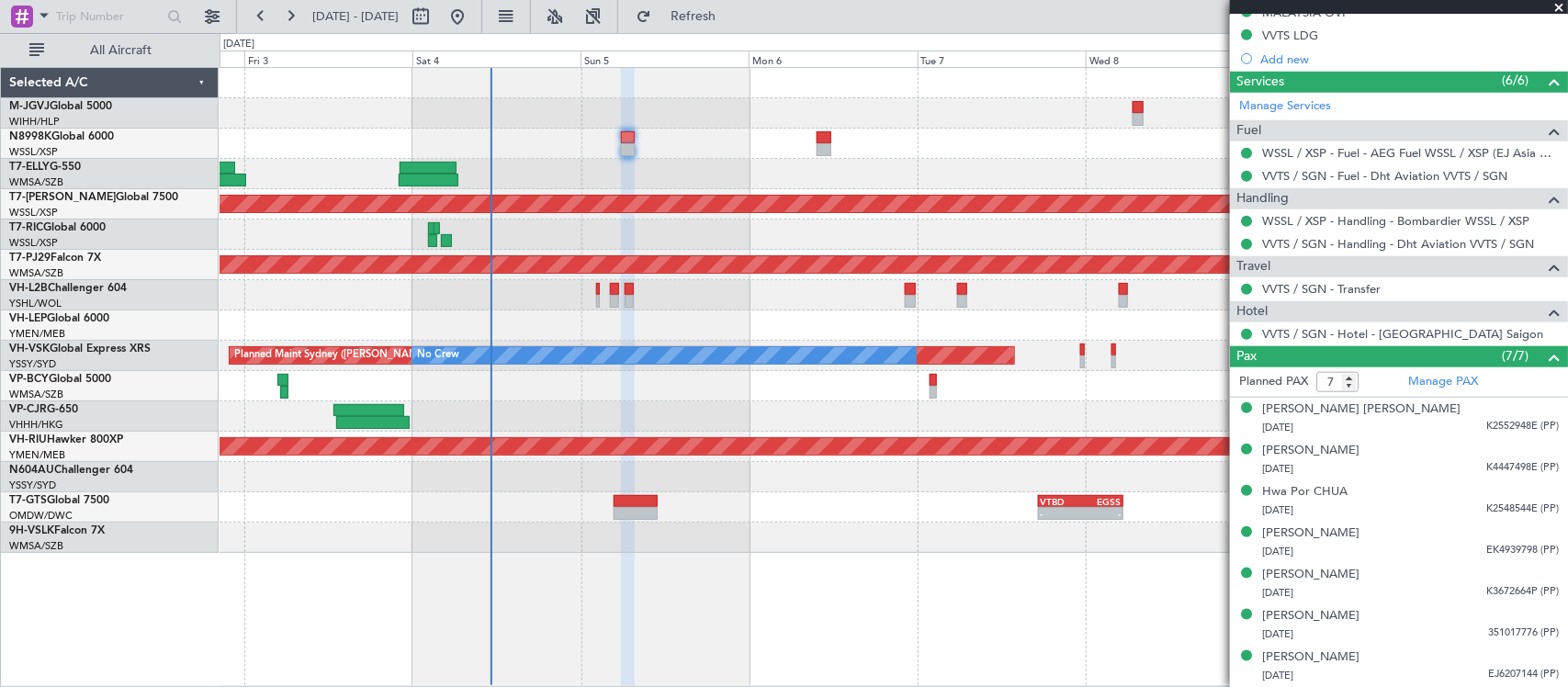
click at [504, 223] on div "Planned Maint [GEOGRAPHIC_DATA] (Seletar) Planned Maint [GEOGRAPHIC_DATA] (Sult…" at bounding box center [893, 310] width 1347 height 485
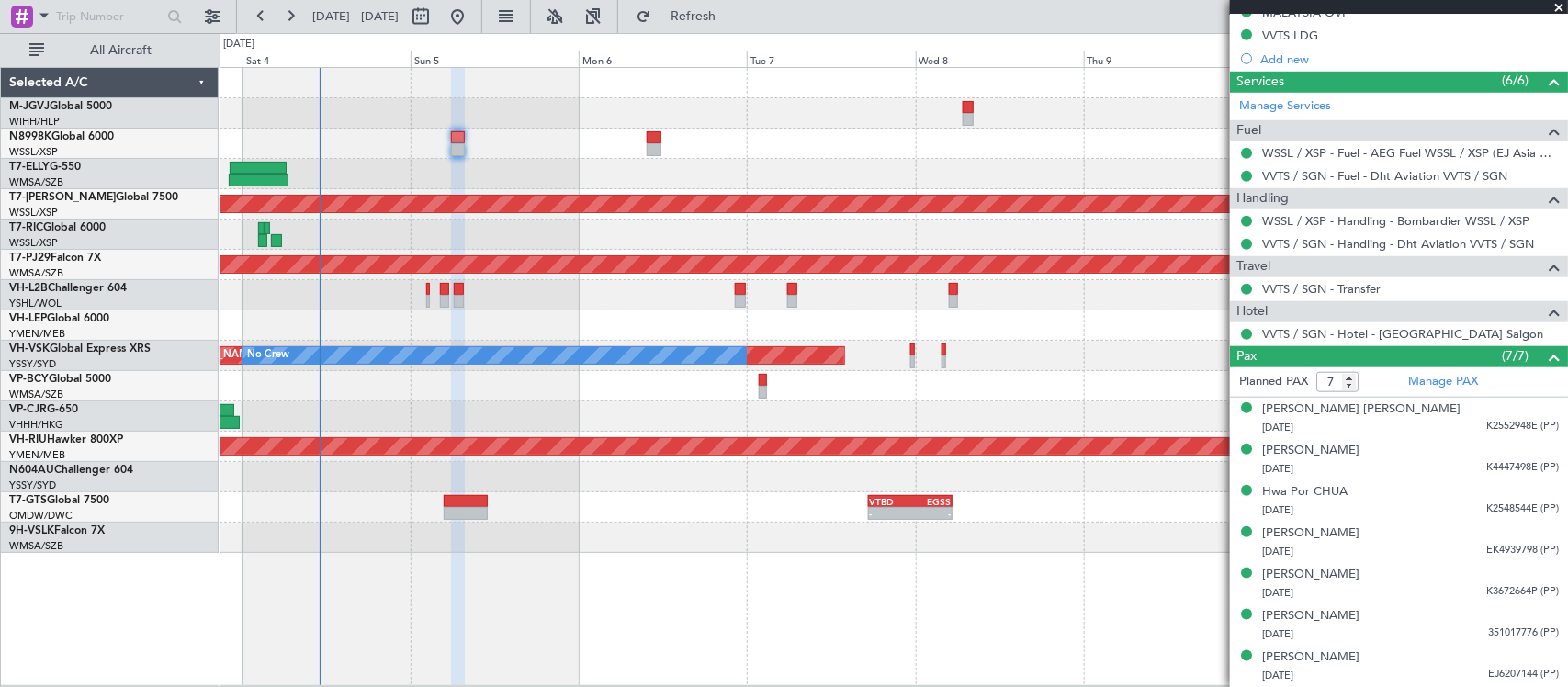
click at [530, 243] on div at bounding box center [893, 235] width 1347 height 30
click at [1062, 318] on div at bounding box center [893, 325] width 1347 height 30
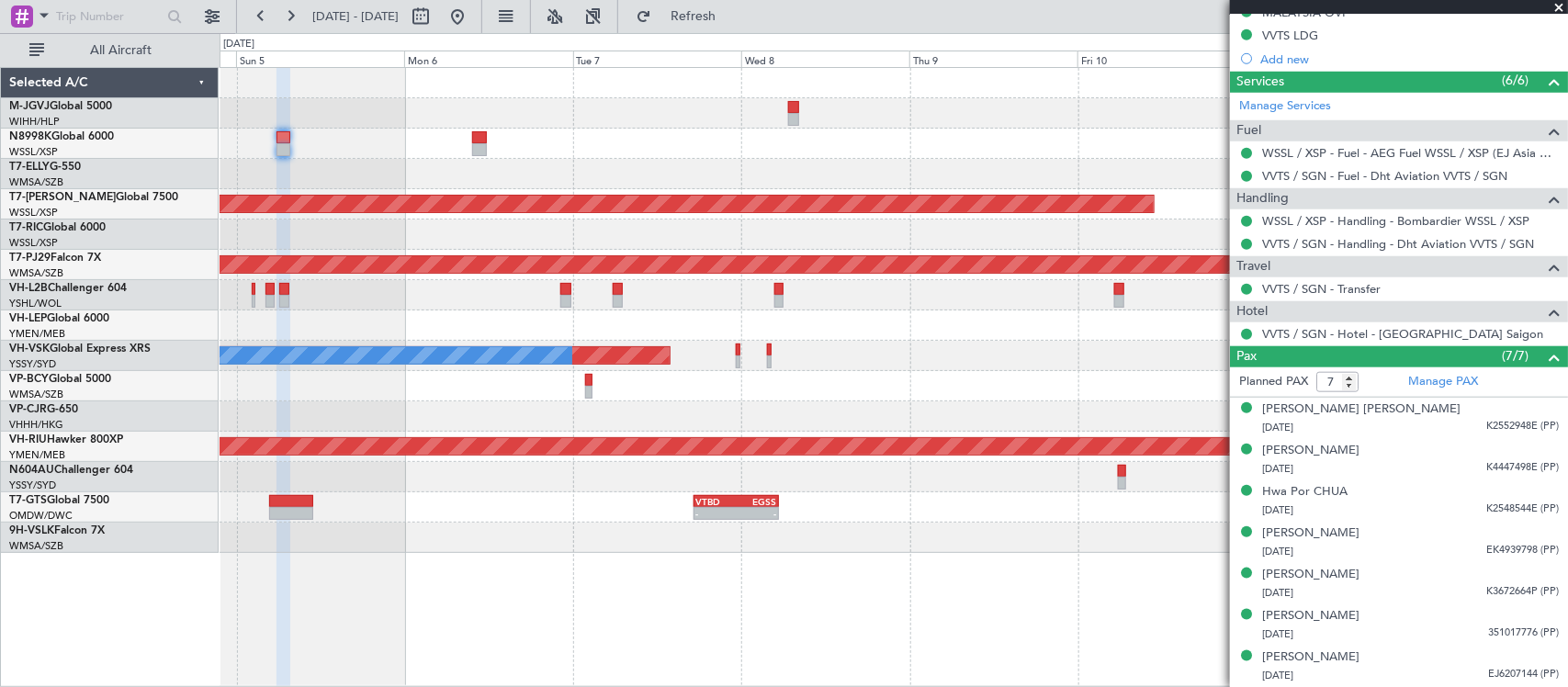
click at [905, 305] on div "Planned Maint [GEOGRAPHIC_DATA] (Seletar) Planned Maint [GEOGRAPHIC_DATA] (Sult…" at bounding box center [893, 310] width 1347 height 485
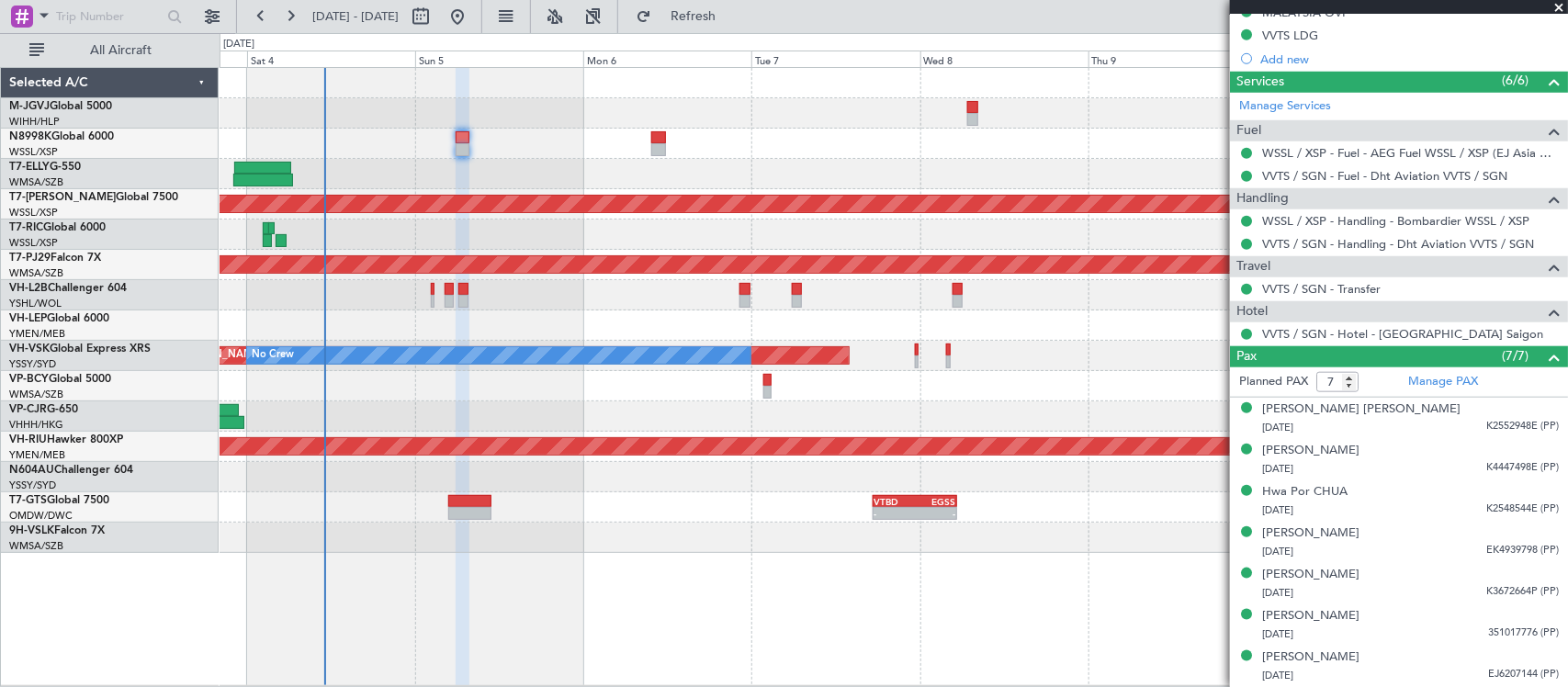
click at [1099, 361] on div "Planned Maint Sydney ([PERSON_NAME] Intl) No Crew" at bounding box center [893, 356] width 1347 height 30
